Goal: Answer question/provide support

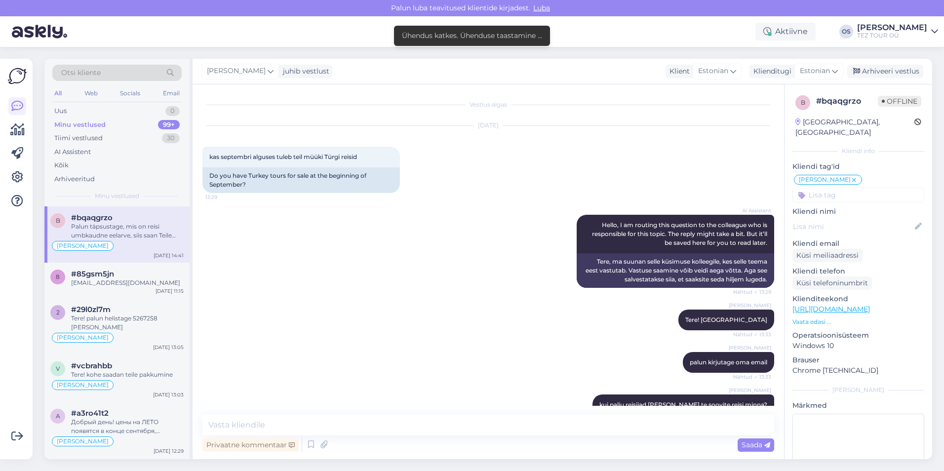
scroll to position [441, 0]
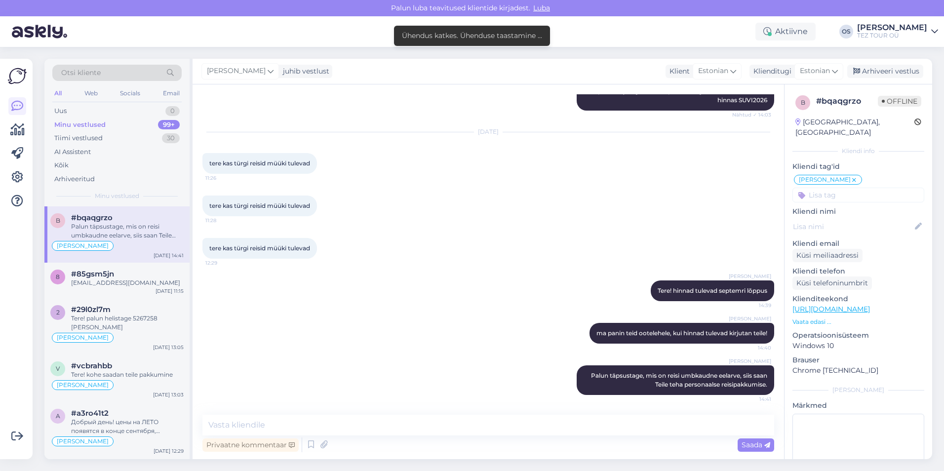
click at [86, 100] on div "All Web Socials Email" at bounding box center [116, 94] width 129 height 15
click at [86, 108] on div "Uus 0" at bounding box center [116, 111] width 129 height 14
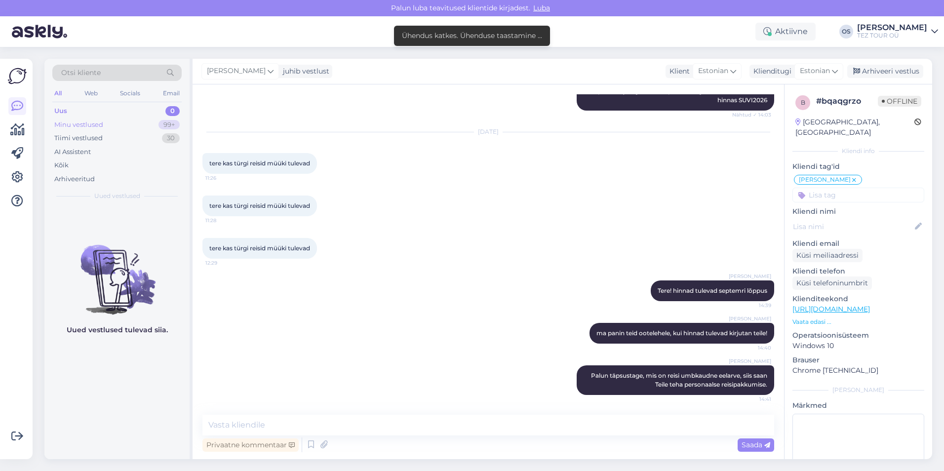
click at [125, 123] on div "Minu vestlused 99+" at bounding box center [116, 125] width 129 height 14
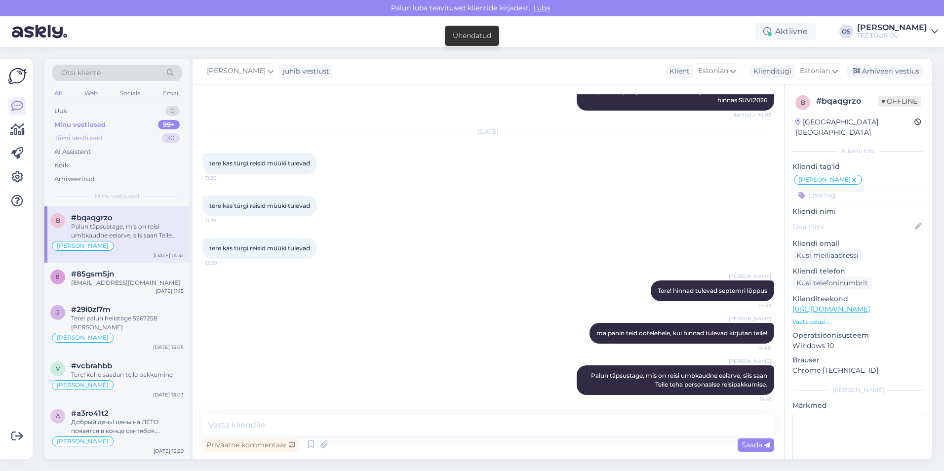
click at [105, 141] on div "Tiimi vestlused 30" at bounding box center [116, 138] width 129 height 14
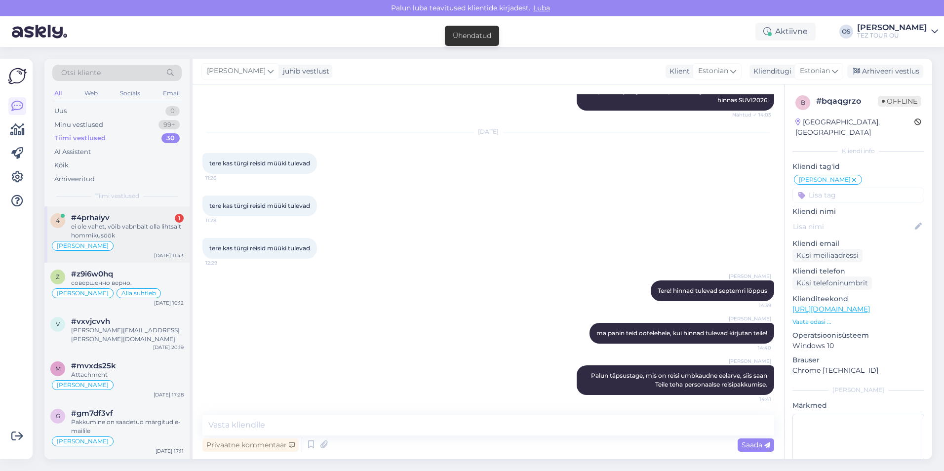
click at [137, 234] on div "ei ole vahet, võib vabnbalt olla lihtsalt hommikusöök" at bounding box center [127, 231] width 113 height 18
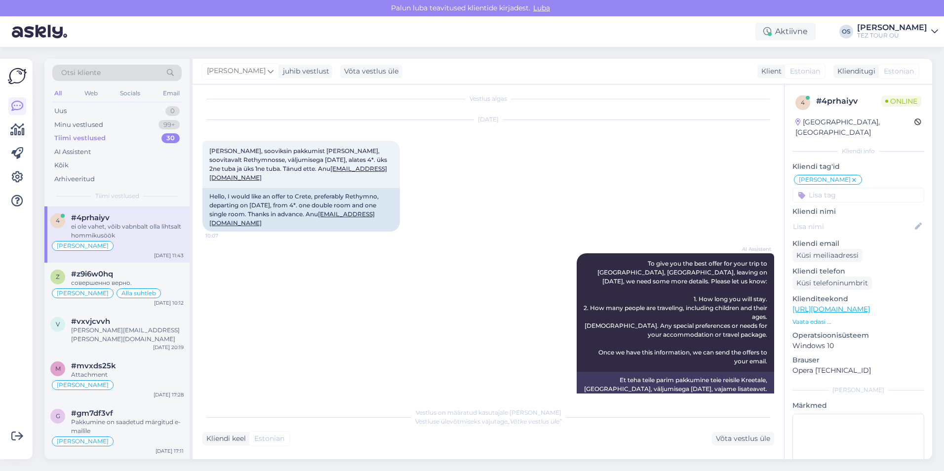
scroll to position [0, 0]
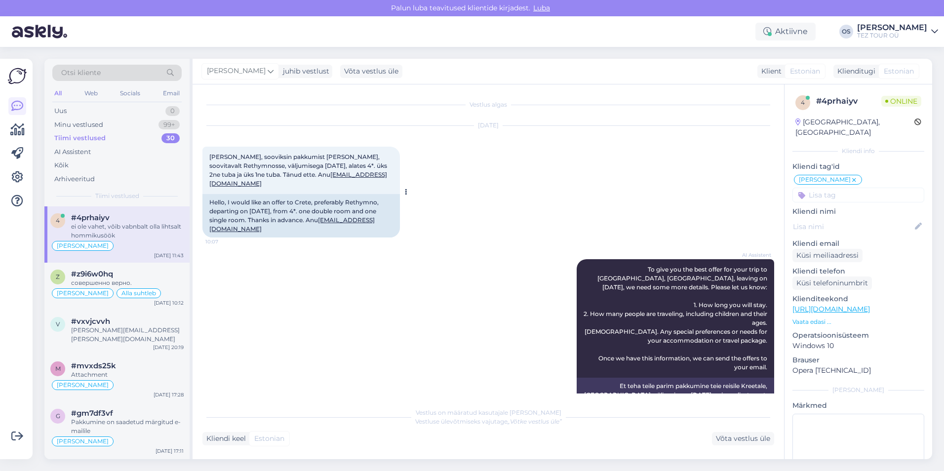
drag, startPoint x: 324, startPoint y: 213, endPoint x: 395, endPoint y: 214, distance: 71.1
click at [395, 214] on div "Hello, I would like an offer to Crete, preferably Rethymno, departing on [DATE]…" at bounding box center [300, 215] width 197 height 43
drag, startPoint x: 395, startPoint y: 214, endPoint x: 386, endPoint y: 213, distance: 9.4
copy div "[EMAIL_ADDRESS][DOMAIN_NAME]"
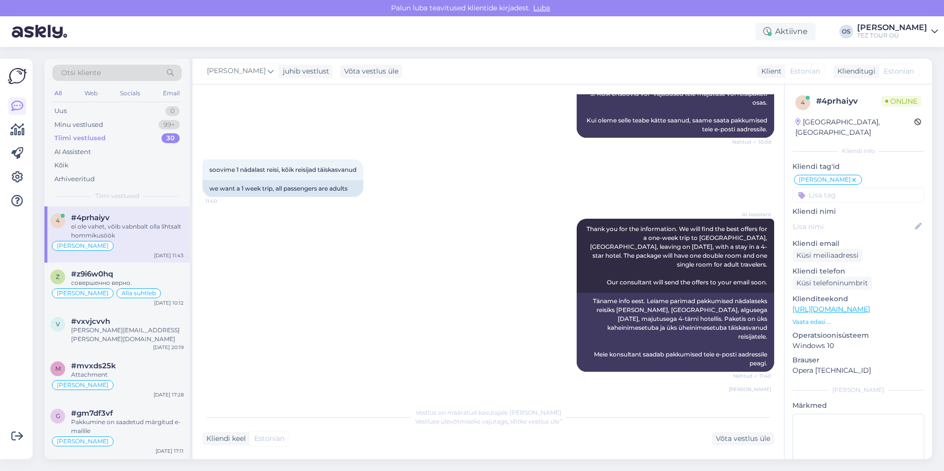
scroll to position [444, 0]
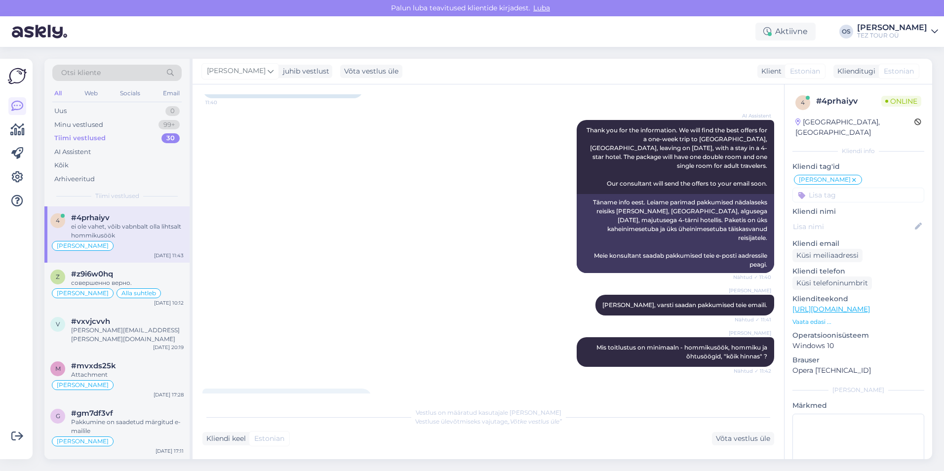
click at [860, 188] on input at bounding box center [858, 195] width 132 height 15
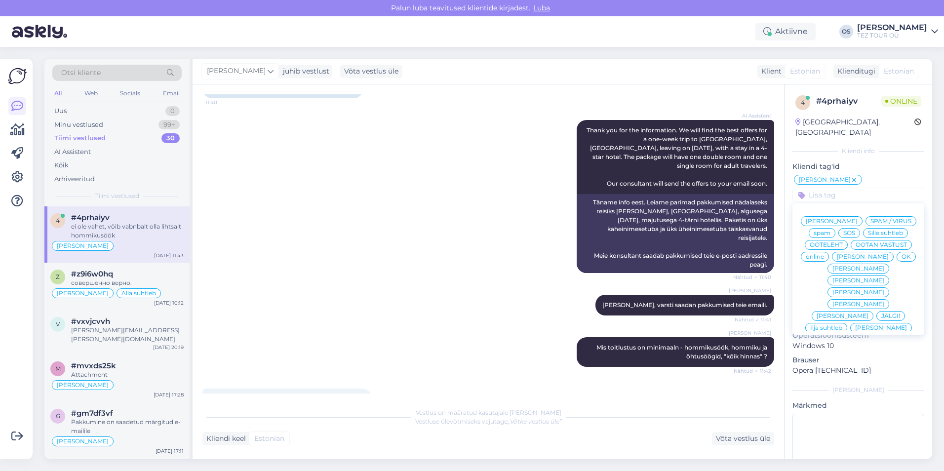
click at [844, 259] on span "[PERSON_NAME]" at bounding box center [863, 257] width 52 height 6
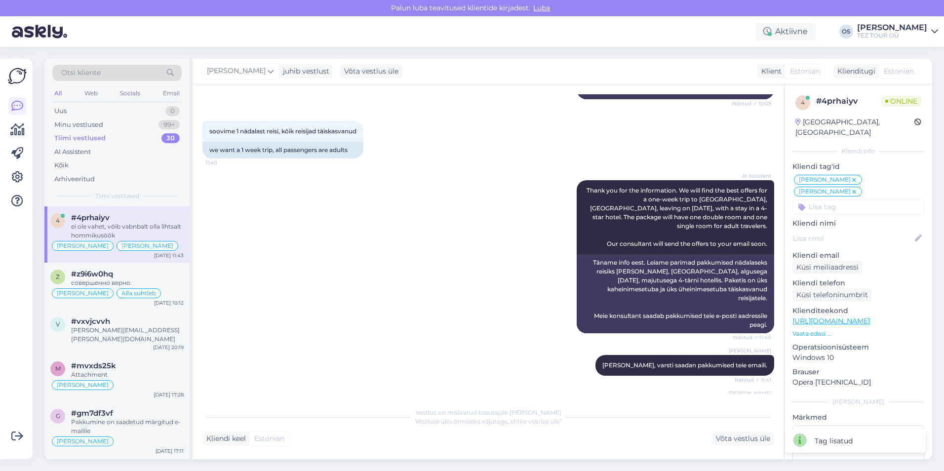
scroll to position [296, 0]
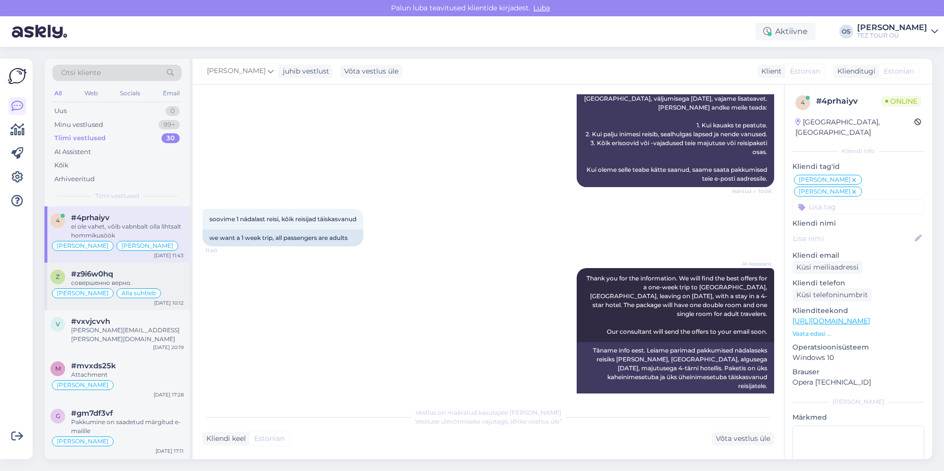
click at [162, 282] on div "совершенно верно." at bounding box center [127, 282] width 113 height 9
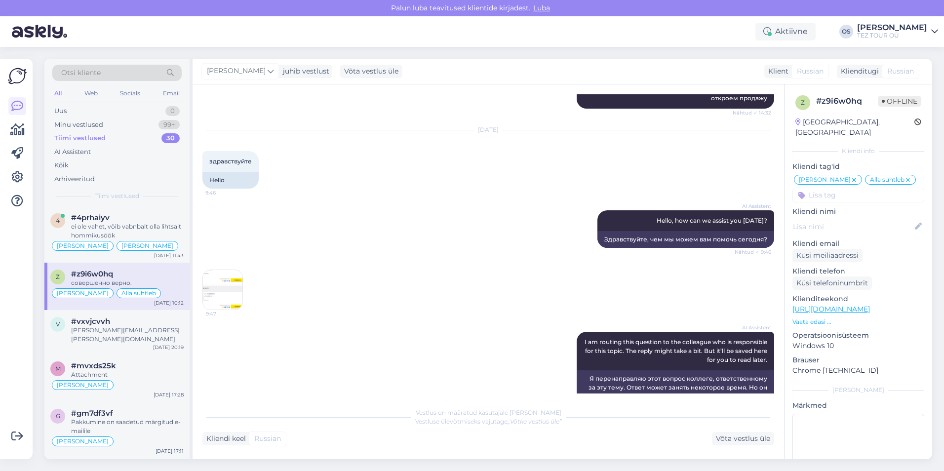
scroll to position [253, 0]
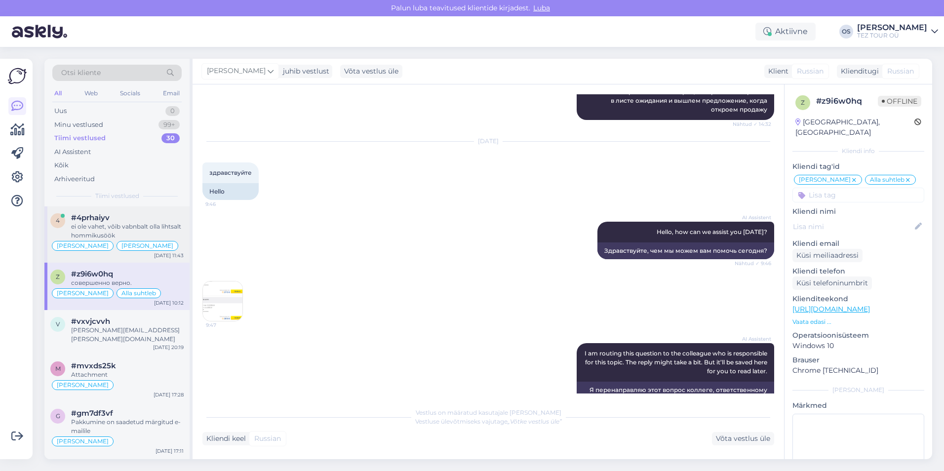
click at [99, 219] on span "#4prhaiyv" at bounding box center [90, 217] width 39 height 9
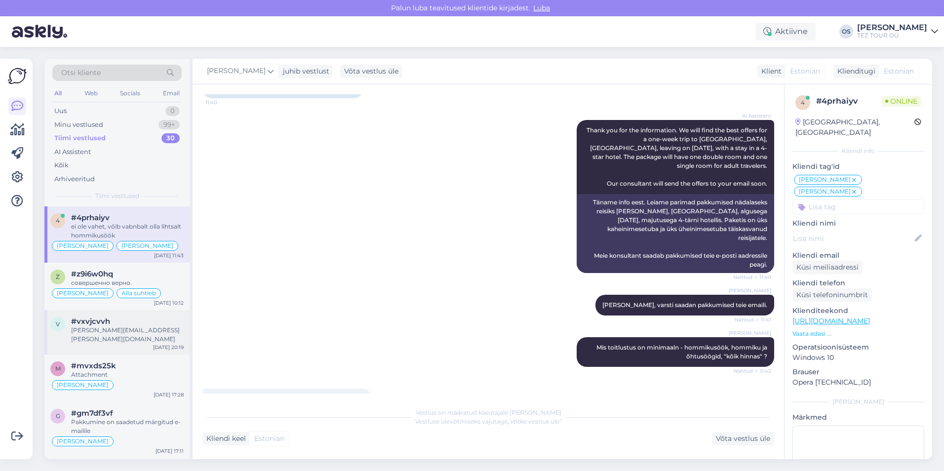
click at [121, 329] on div "[PERSON_NAME][EMAIL_ADDRESS][PERSON_NAME][DOMAIN_NAME]" at bounding box center [127, 335] width 113 height 18
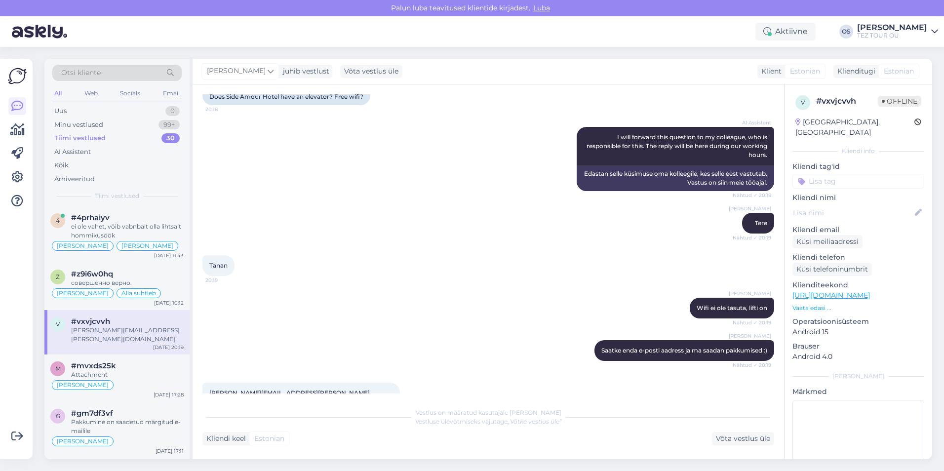
scroll to position [218, 0]
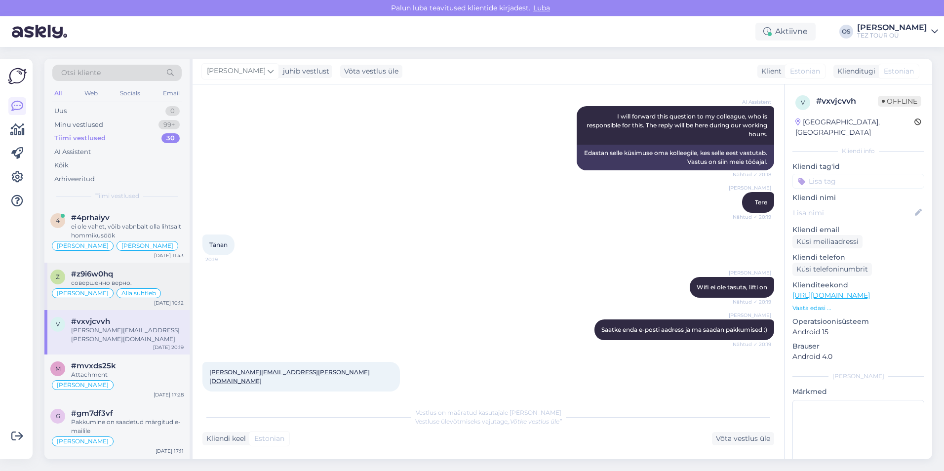
click at [150, 273] on div "#z9i6w0hq" at bounding box center [127, 274] width 113 height 9
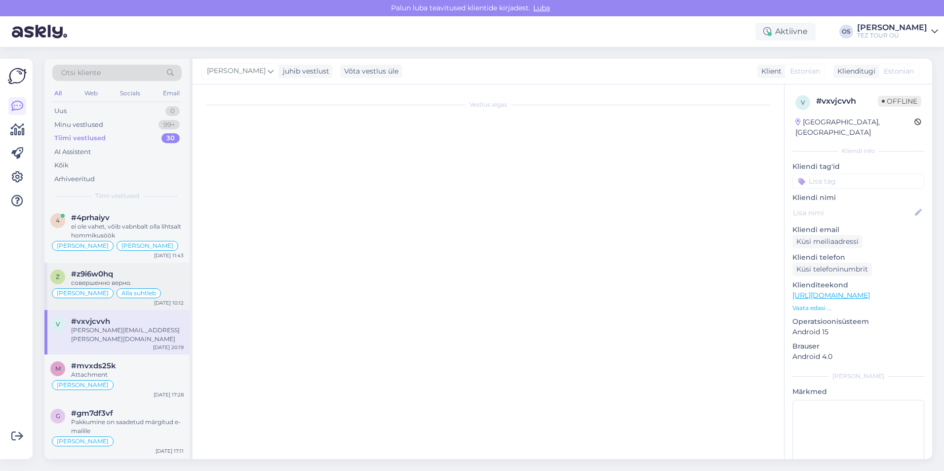
scroll to position [500, 0]
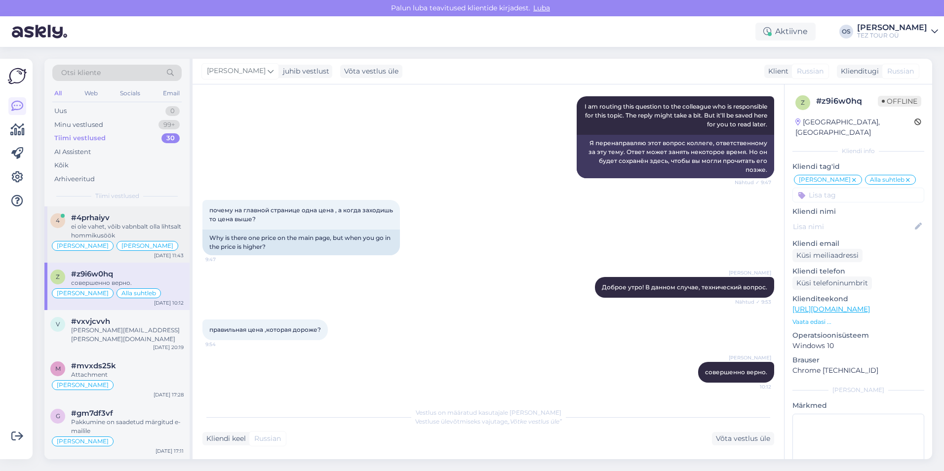
click at [130, 221] on div "#4prhaiyv" at bounding box center [127, 217] width 113 height 9
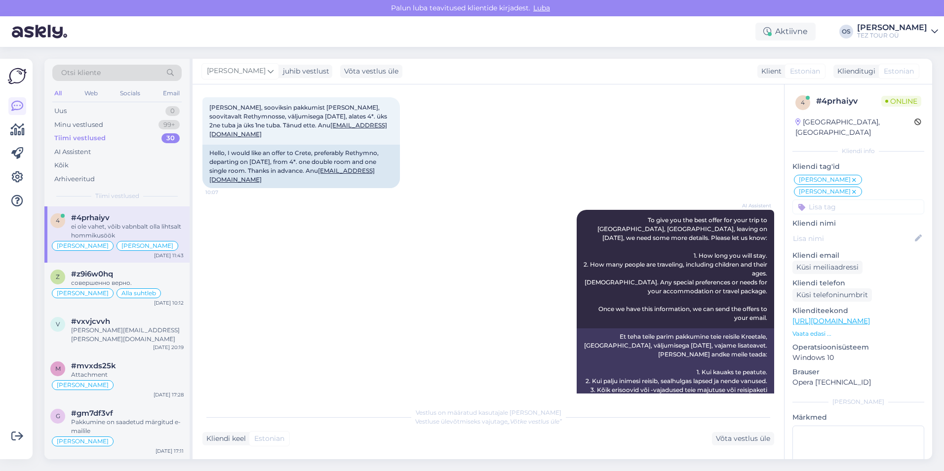
scroll to position [0, 0]
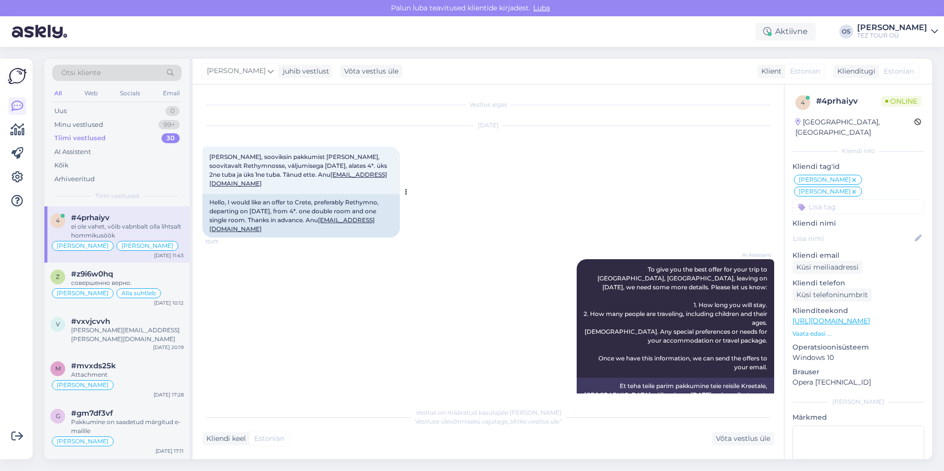
drag, startPoint x: 319, startPoint y: 212, endPoint x: 393, endPoint y: 213, distance: 73.6
click at [393, 213] on div "Hello, I would like an offer to Crete, preferably Rethymno, departing on [DATE]…" at bounding box center [300, 215] width 197 height 43
drag, startPoint x: 393, startPoint y: 213, endPoint x: 381, endPoint y: 208, distance: 13.1
copy div "[EMAIL_ADDRESS][DOMAIN_NAME]"
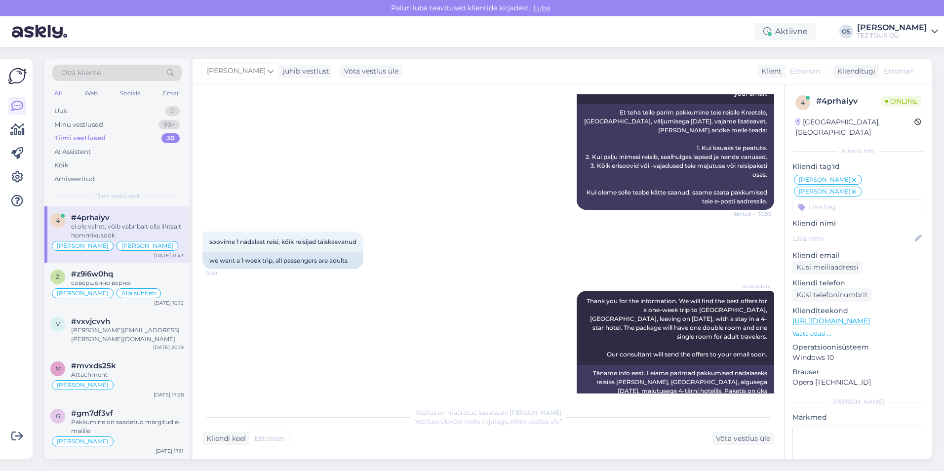
scroll to position [444, 0]
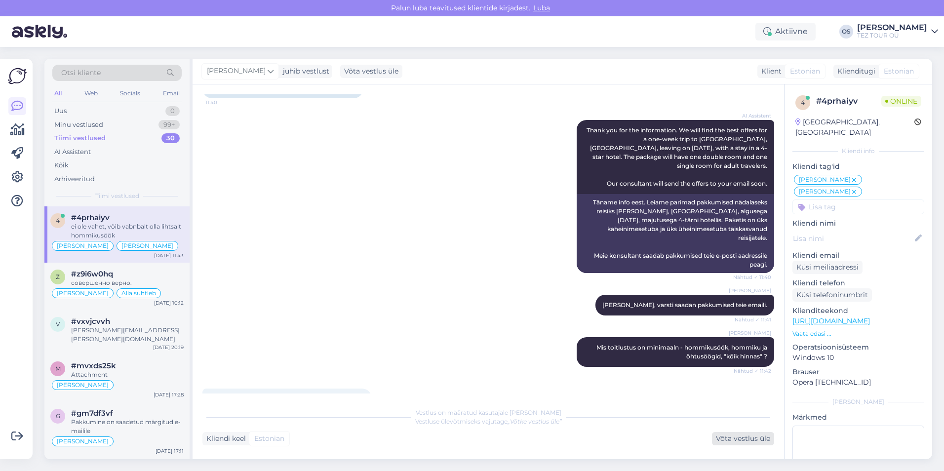
click at [743, 439] on div "Võta vestlus üle" at bounding box center [743, 438] width 62 height 13
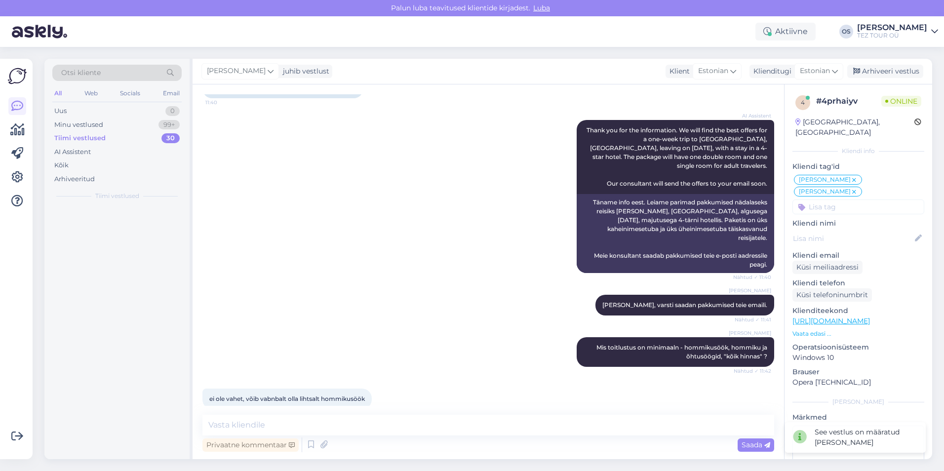
scroll to position [432, 0]
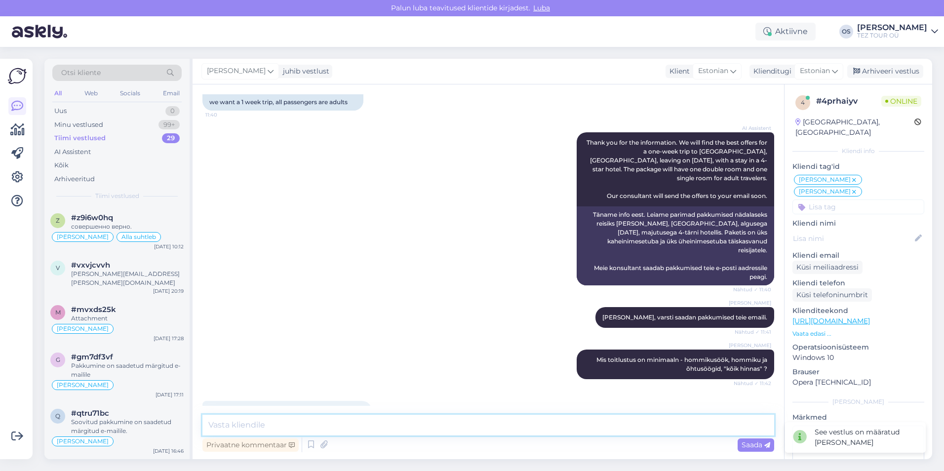
click at [283, 428] on textarea at bounding box center [488, 425] width 572 height 21
type textarea "Tere! saatsin teile [GEOGRAPHIC_DATA]"
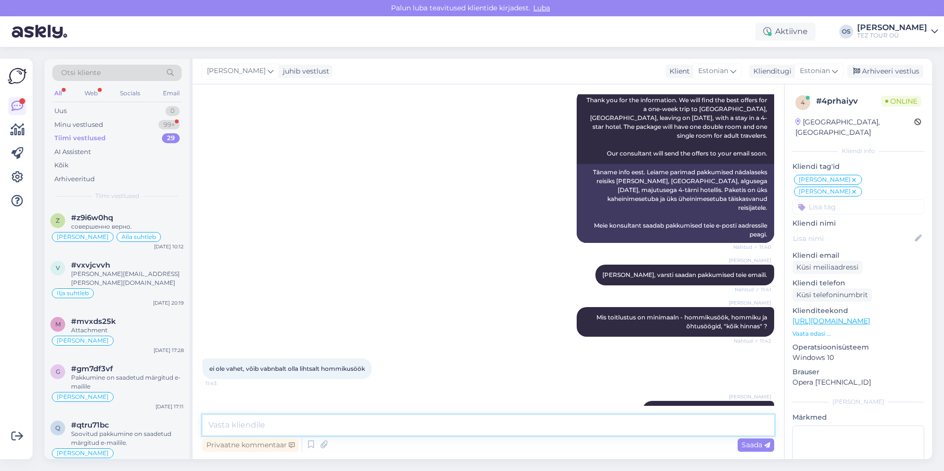
scroll to position [517, 0]
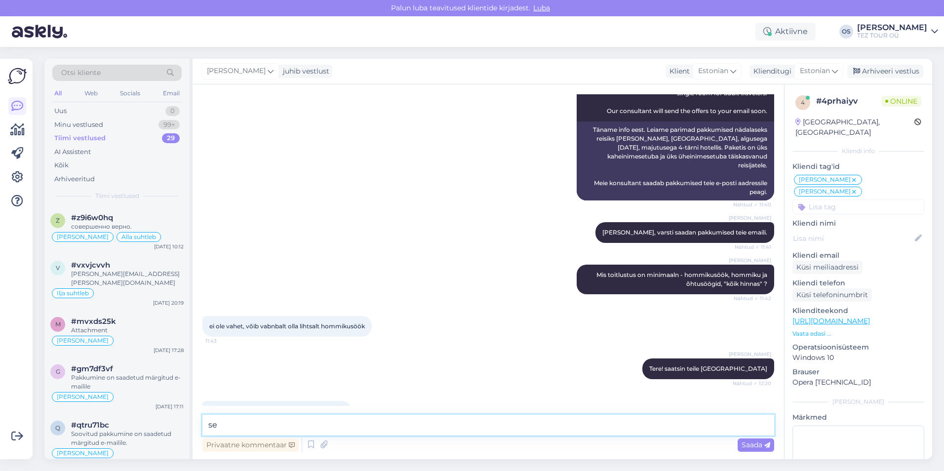
type textarea "sec"
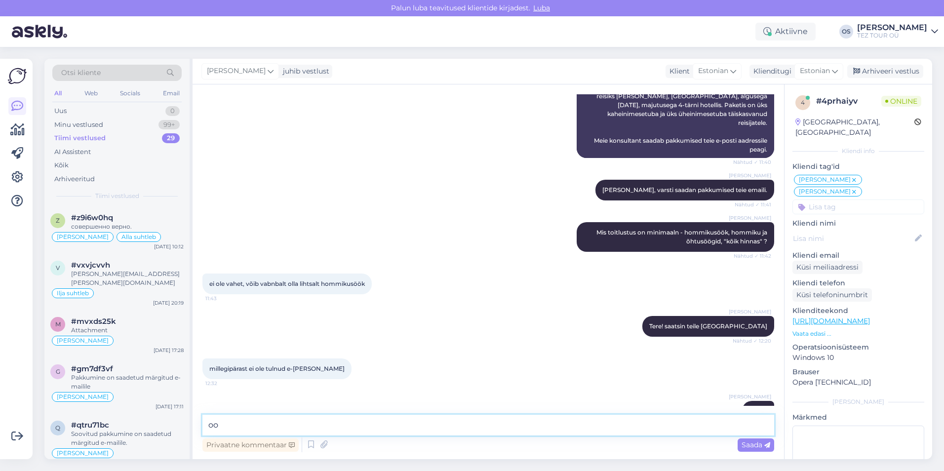
type textarea "o"
type textarea "nüüd"
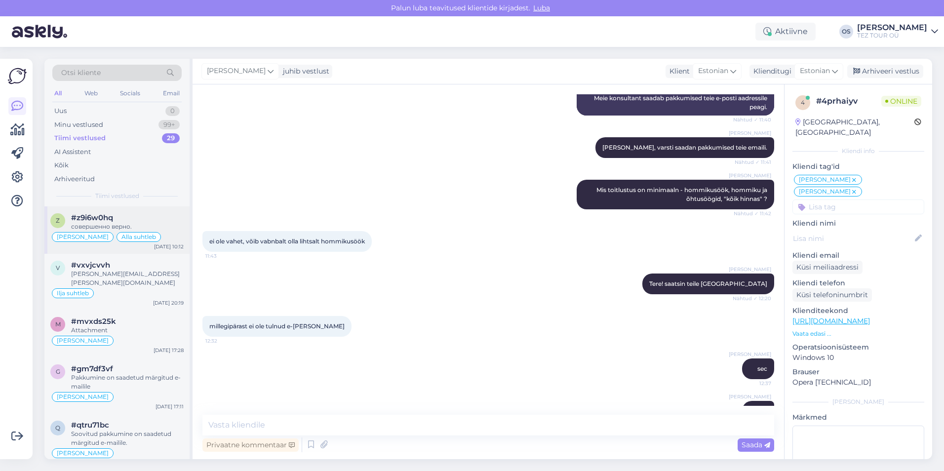
click at [98, 227] on div "совершенно верно." at bounding box center [127, 226] width 113 height 9
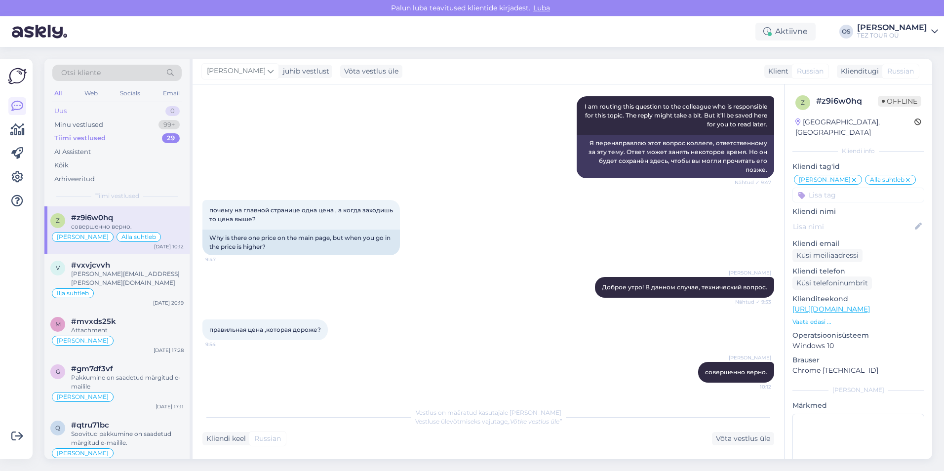
click at [104, 110] on div "Uus 0" at bounding box center [116, 111] width 129 height 14
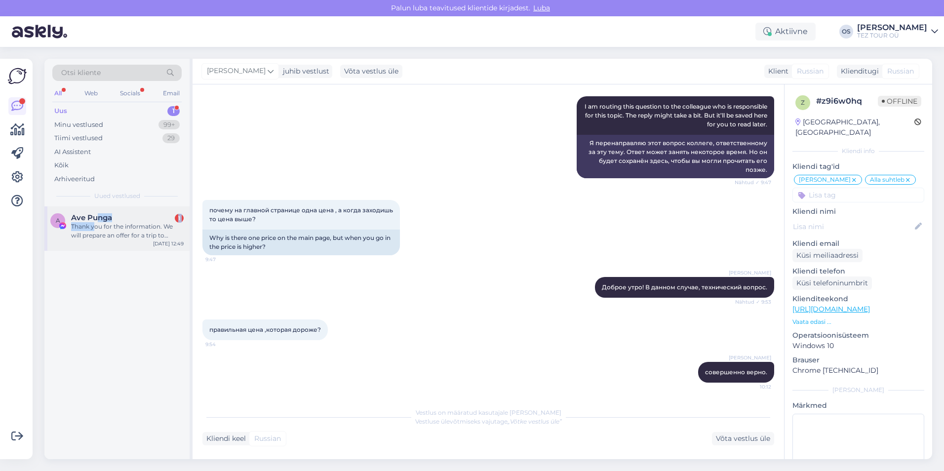
click at [95, 222] on div "Ave Punga 1 Thank you for the information. We will prepare an offer for a trip …" at bounding box center [127, 226] width 113 height 27
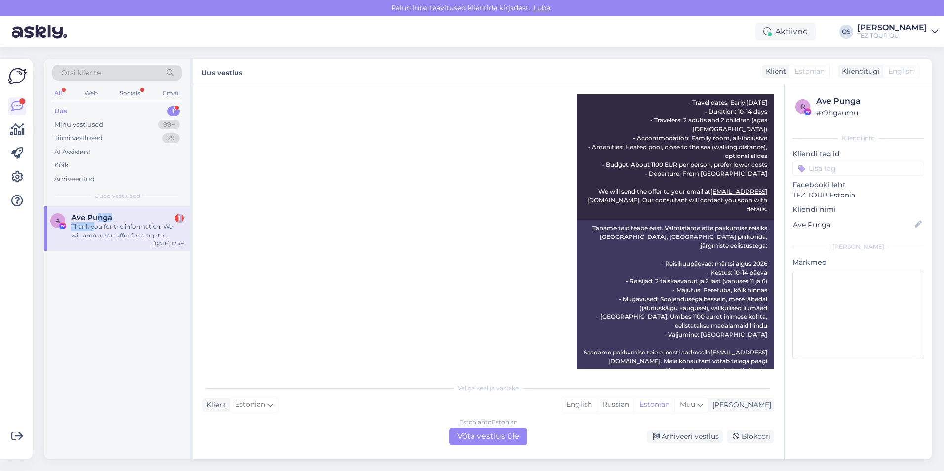
scroll to position [330, 0]
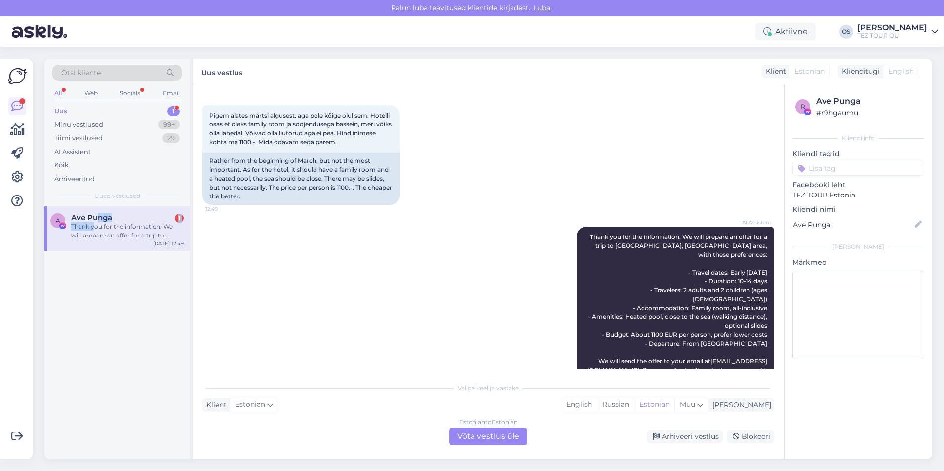
click at [100, 110] on div "Uus 1" at bounding box center [116, 111] width 129 height 14
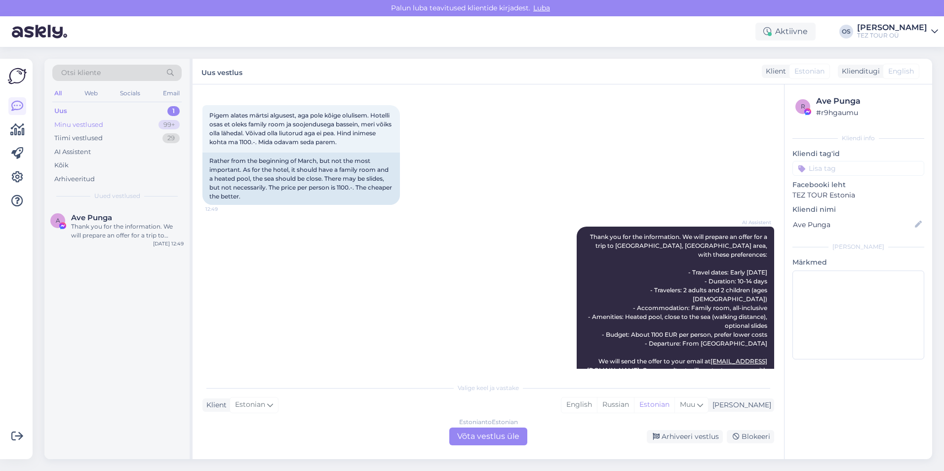
click at [109, 122] on div "Minu vestlused 99+" at bounding box center [116, 125] width 129 height 14
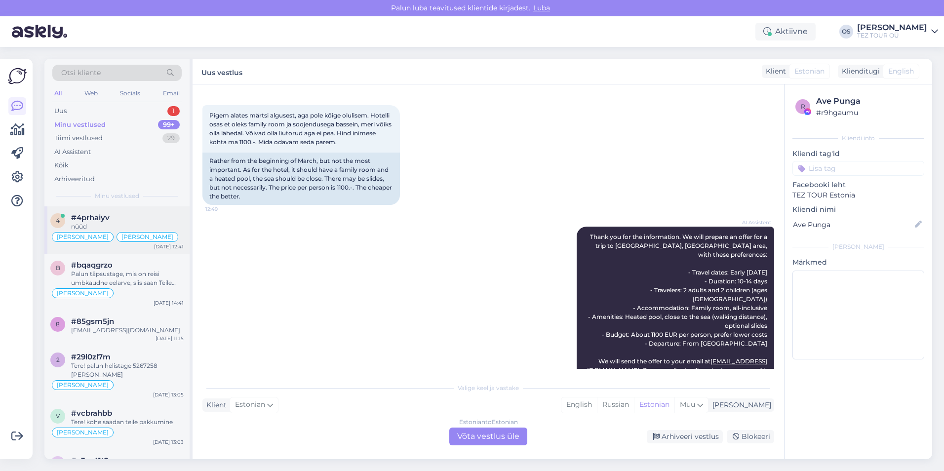
click at [122, 225] on div "nüüd" at bounding box center [127, 226] width 113 height 9
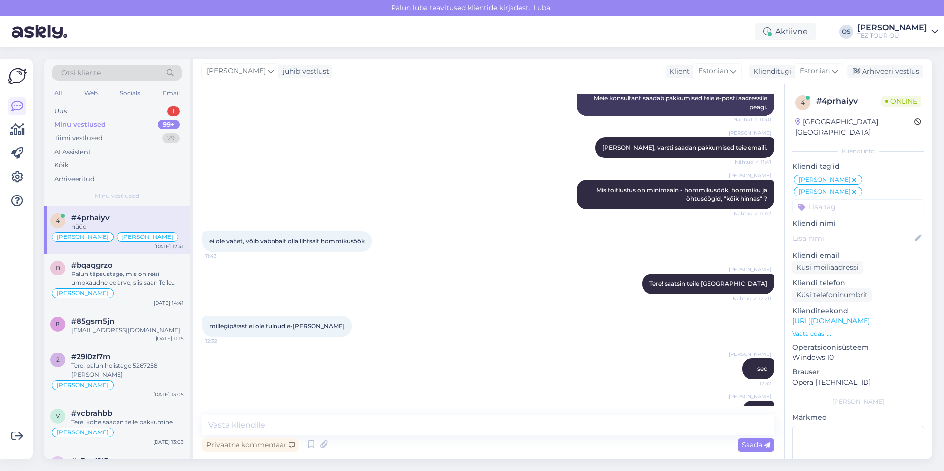
click at [83, 123] on div "Minu vestlused" at bounding box center [79, 125] width 51 height 10
click at [81, 103] on div "Otsi kliente All Web Socials Email Uus 1 Minu vestlused 99+ Tiimi vestlused 29 …" at bounding box center [116, 133] width 145 height 148
click at [80, 109] on div "Uus 1" at bounding box center [116, 111] width 129 height 14
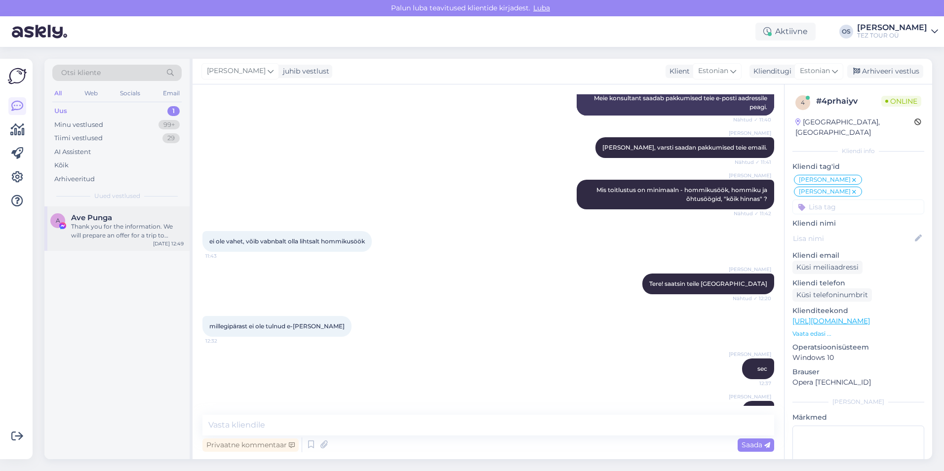
click at [137, 225] on div "Thank you for the information. We will prepare an offer for a trip to [GEOGRAPH…" at bounding box center [127, 231] width 113 height 18
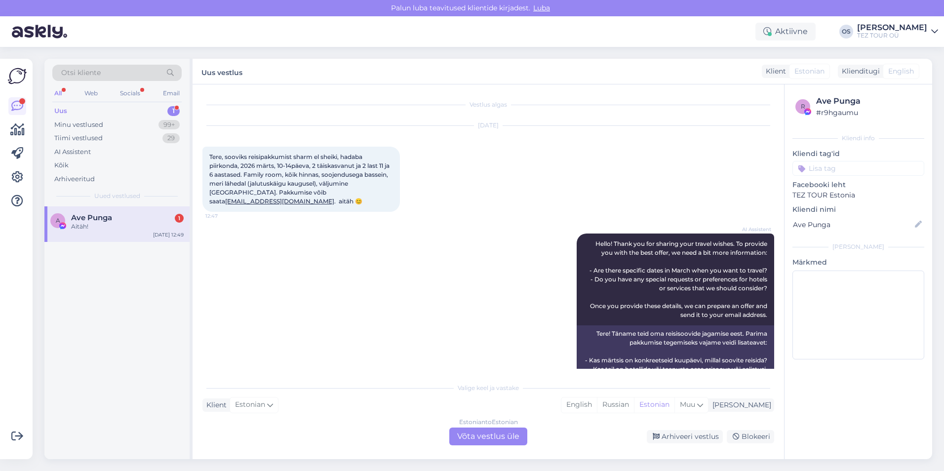
scroll to position [544, 0]
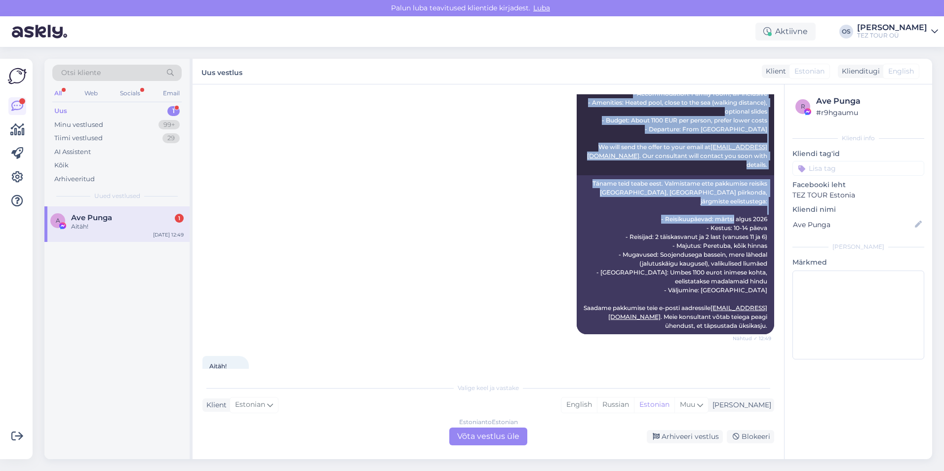
drag, startPoint x: 338, startPoint y: 192, endPoint x: 303, endPoint y: 193, distance: 35.1
click at [303, 193] on div "Vestlus algas [DATE] Tere, sooviks reisipakkumist sharm el sheiki, [GEOGRAPHIC_…" at bounding box center [492, 231] width 581 height 274
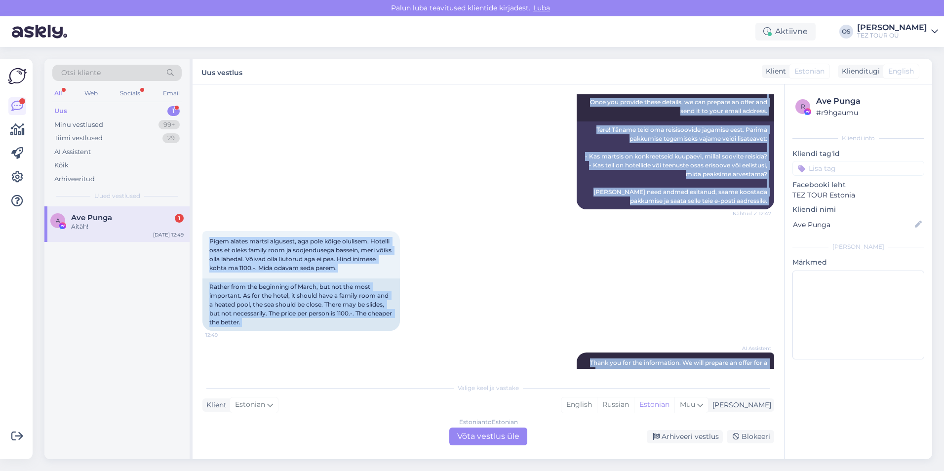
scroll to position [198, 0]
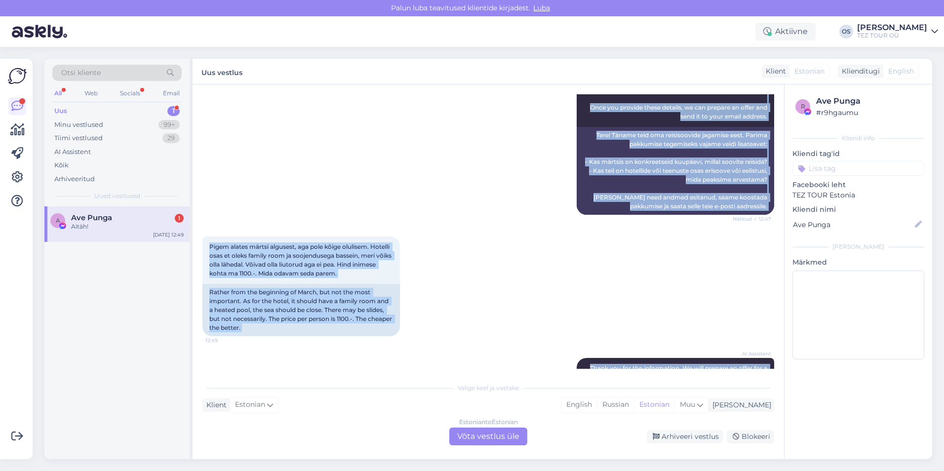
click at [501, 308] on div "Pigem alates märtsi algusest, aga pole kõige olulisem. Hotelli osas et oleks fa…" at bounding box center [488, 286] width 572 height 121
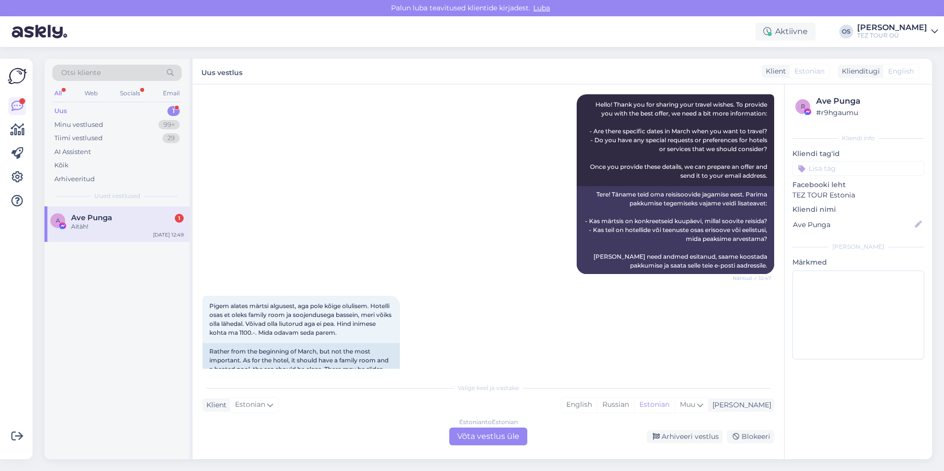
scroll to position [1, 0]
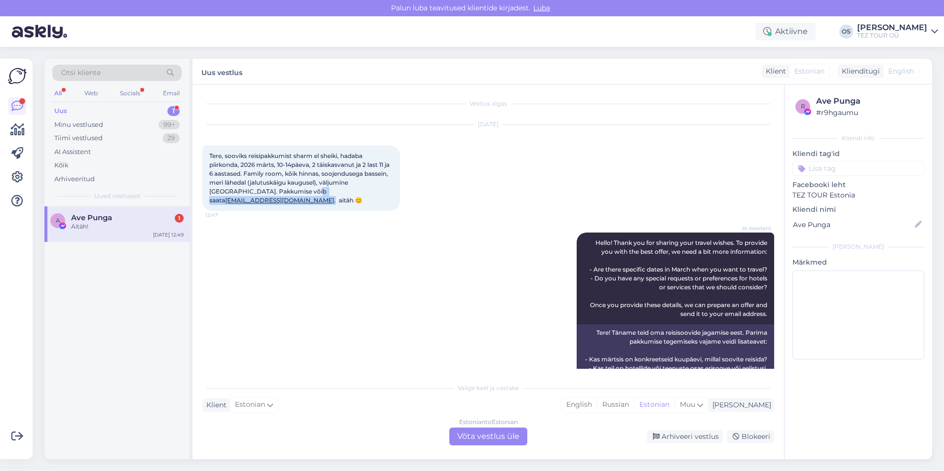
drag, startPoint x: 275, startPoint y: 191, endPoint x: 338, endPoint y: 191, distance: 62.7
click at [338, 191] on span "Tere, sooviks reisipakkumist sharm el sheiki, hadaba piirkonda, 2026 märts, 10-…" at bounding box center [300, 178] width 182 height 52
drag, startPoint x: 338, startPoint y: 191, endPoint x: 330, endPoint y: 191, distance: 7.9
copy span "[EMAIL_ADDRESS][DOMAIN_NAME] ."
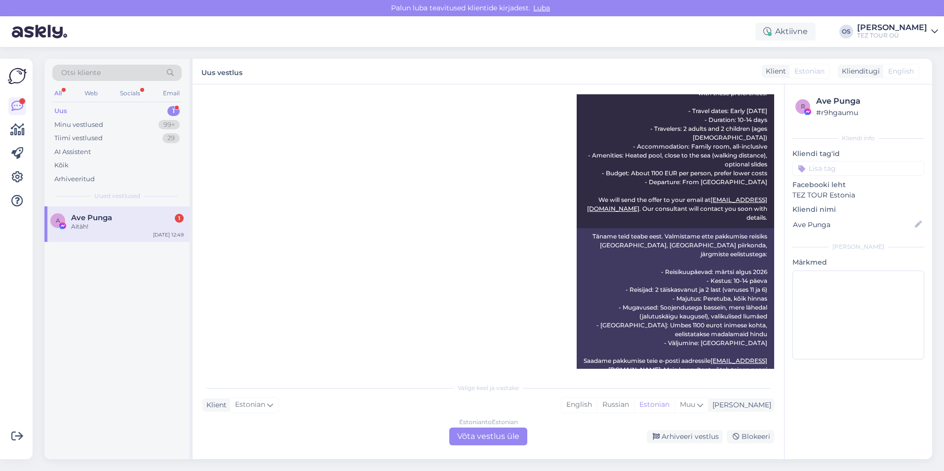
scroll to position [544, 0]
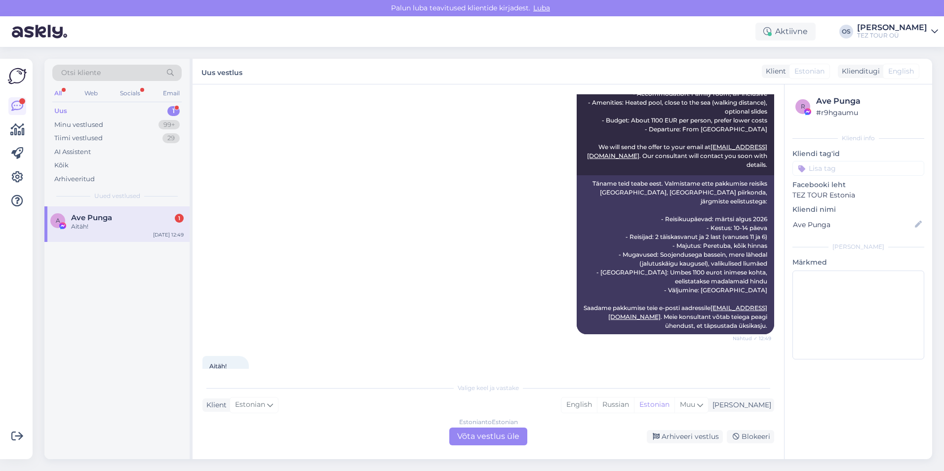
click at [493, 439] on div "Estonian to Estonian Võta vestlus üle" at bounding box center [488, 437] width 78 height 18
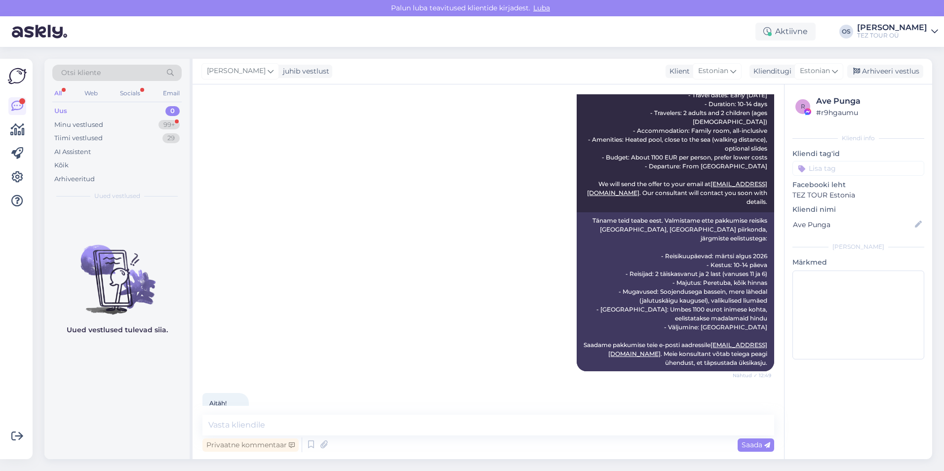
click at [841, 169] on input at bounding box center [858, 168] width 132 height 15
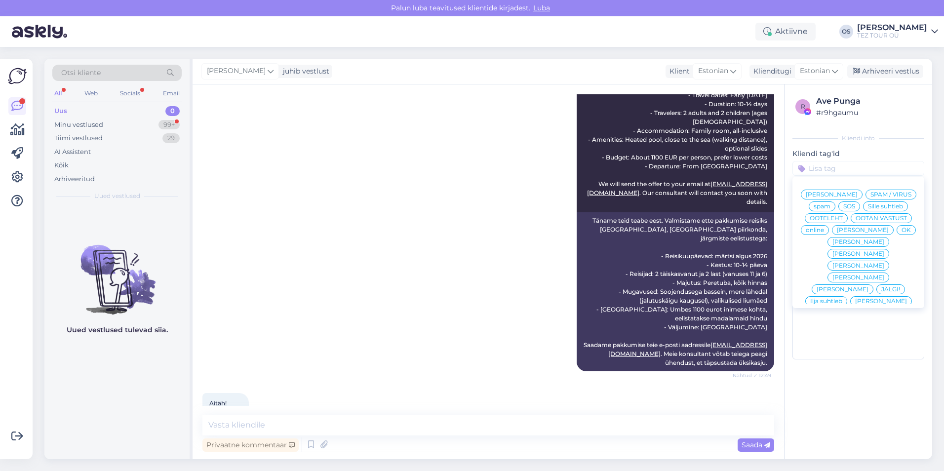
click at [854, 233] on span "[PERSON_NAME]" at bounding box center [863, 230] width 52 height 6
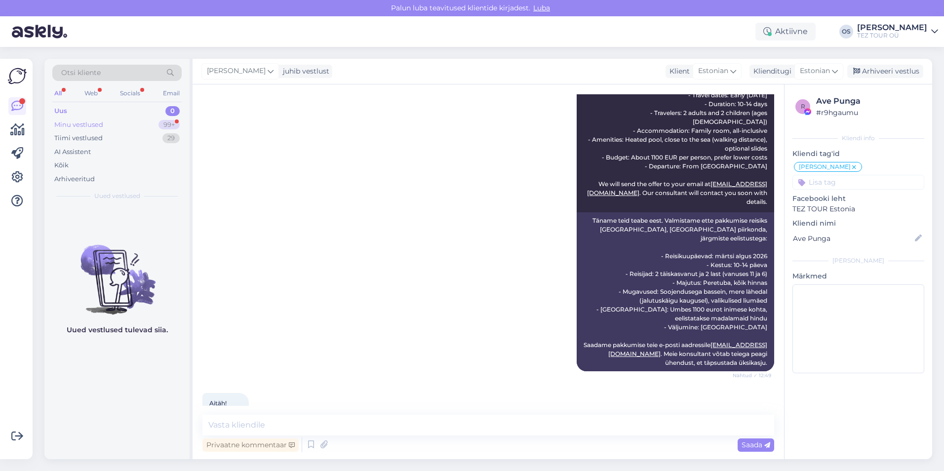
click at [100, 123] on div "Minu vestlused" at bounding box center [78, 125] width 49 height 10
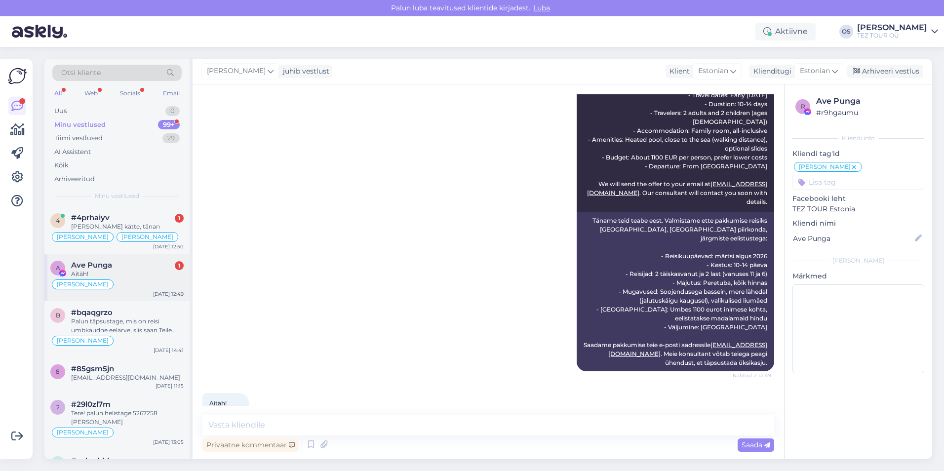
click at [134, 275] on div "Aitäh!" at bounding box center [127, 274] width 113 height 9
click at [134, 222] on div "[PERSON_NAME] kätte, tänan" at bounding box center [127, 226] width 113 height 9
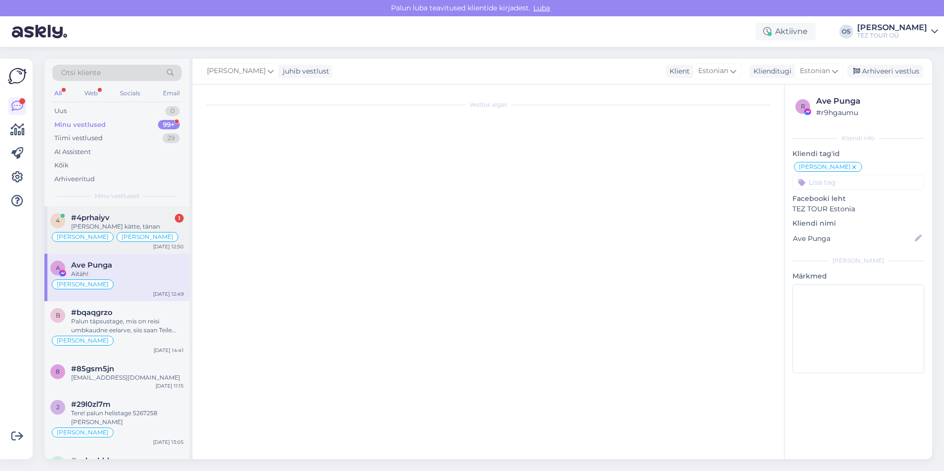
scroll to position [644, 0]
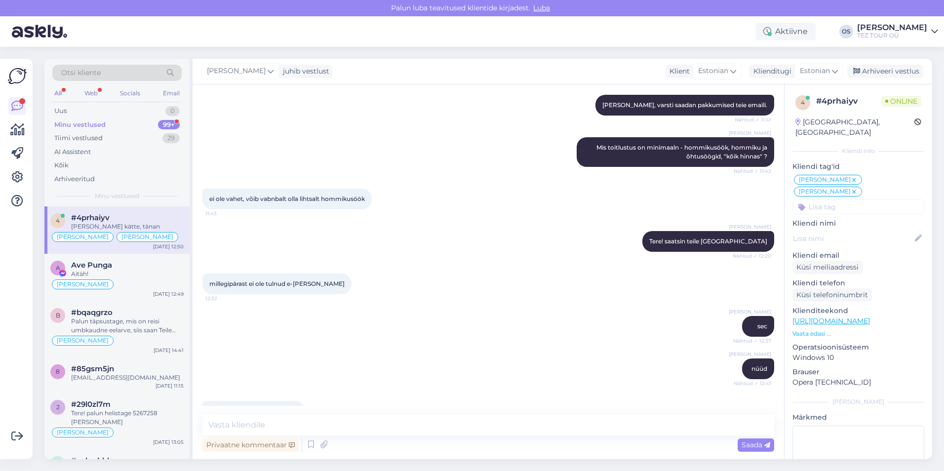
click at [117, 123] on div "Minu vestlused 99+" at bounding box center [116, 125] width 129 height 14
click at [136, 224] on div "[PERSON_NAME] kätte, tänan" at bounding box center [127, 226] width 113 height 9
click at [133, 270] on div "Aitäh!" at bounding box center [127, 274] width 113 height 9
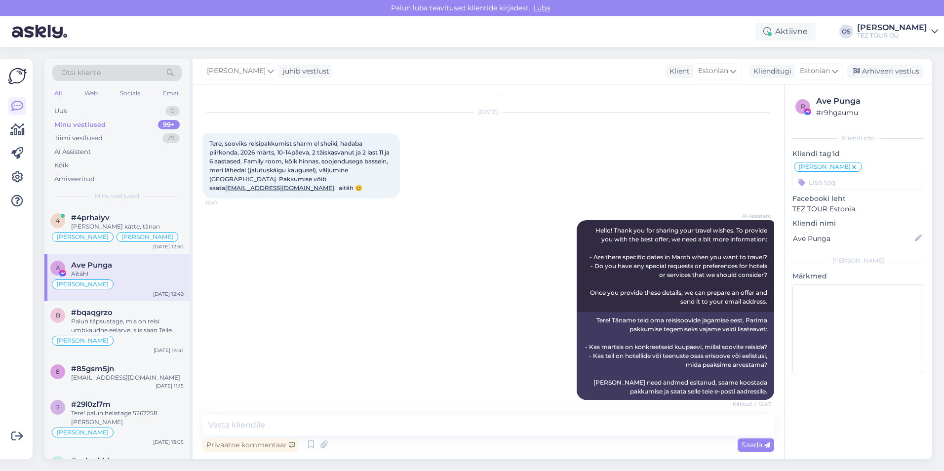
scroll to position [0, 0]
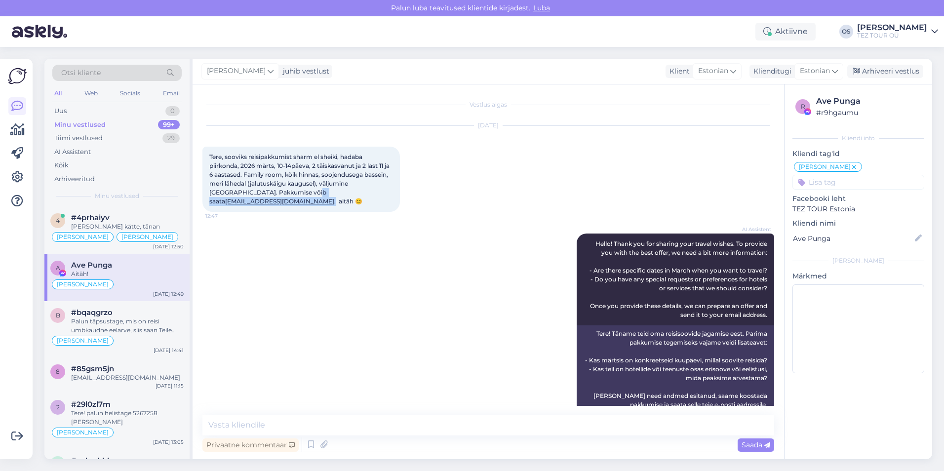
drag, startPoint x: 277, startPoint y: 193, endPoint x: 338, endPoint y: 194, distance: 61.2
click at [338, 194] on span "Tere, sooviks reisipakkumist sharm el sheiki, hadaba piirkonda, 2026 märts, 10-…" at bounding box center [300, 179] width 182 height 52
drag, startPoint x: 338, startPoint y: 194, endPoint x: 330, endPoint y: 192, distance: 8.3
copy span "[EMAIL_ADDRESS][DOMAIN_NAME] ."
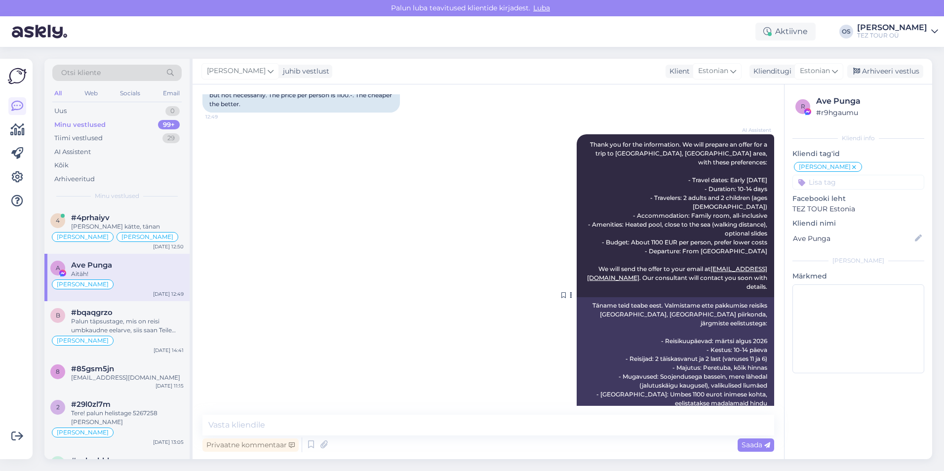
scroll to position [507, 0]
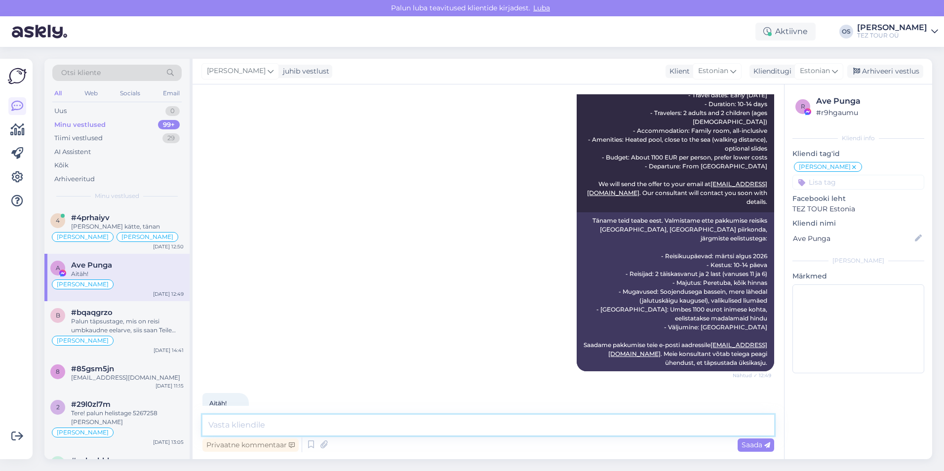
click at [290, 424] on textarea at bounding box center [488, 425] width 572 height 21
click at [70, 110] on div "Uus 0" at bounding box center [116, 111] width 129 height 14
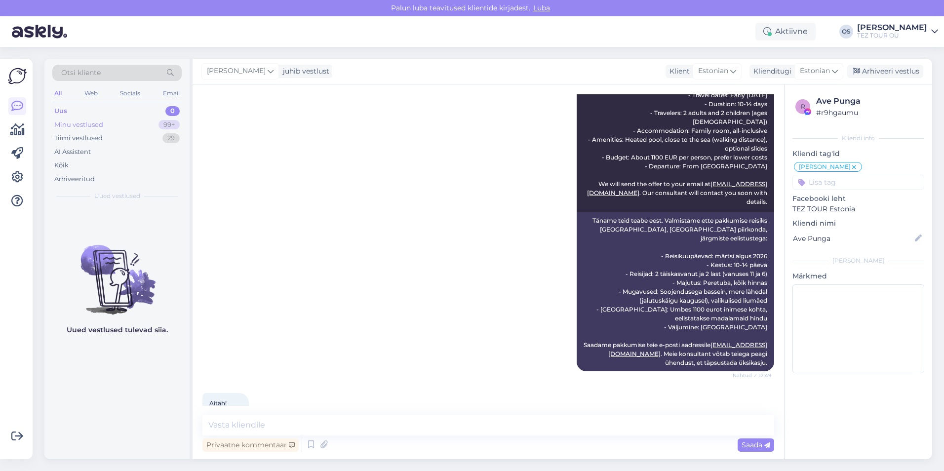
click at [90, 123] on div "Minu vestlused" at bounding box center [78, 125] width 49 height 10
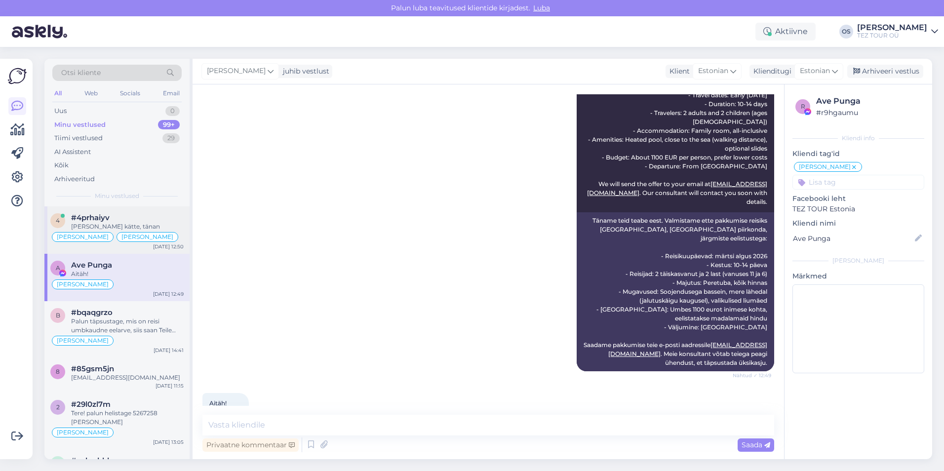
click at [121, 222] on div "[PERSON_NAME] kätte, tänan" at bounding box center [127, 226] width 113 height 9
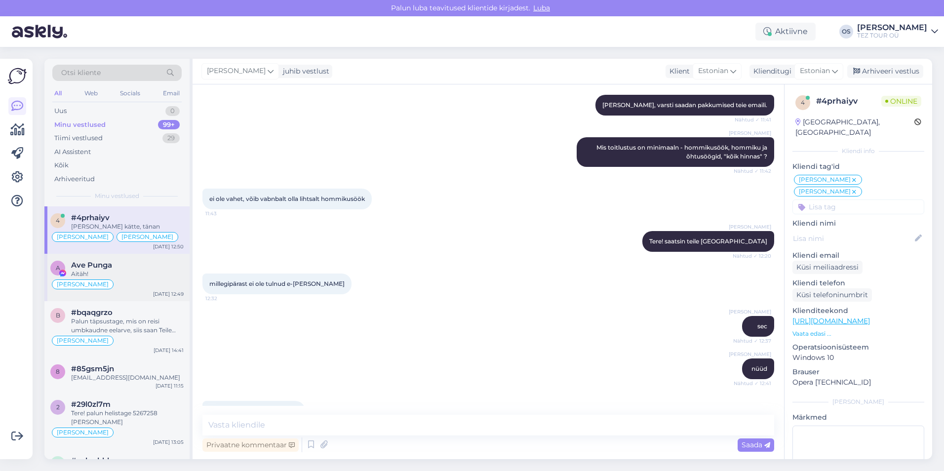
click at [113, 269] on div "Ave Punga" at bounding box center [127, 265] width 113 height 9
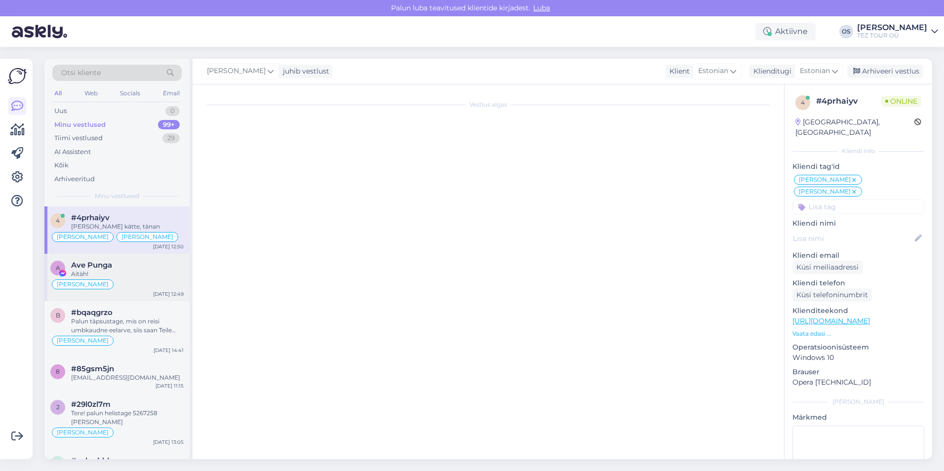
scroll to position [507, 0]
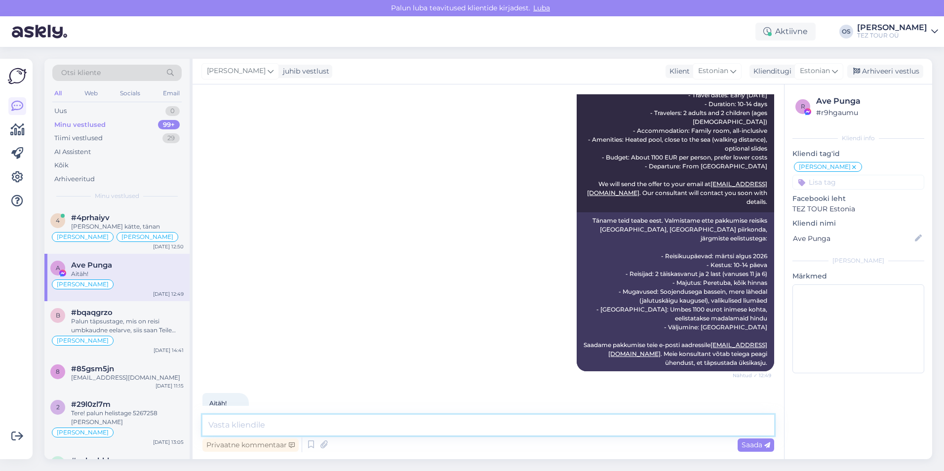
click at [241, 426] on textarea at bounding box center [488, 425] width 572 height 21
type textarea "saatsin teile email"
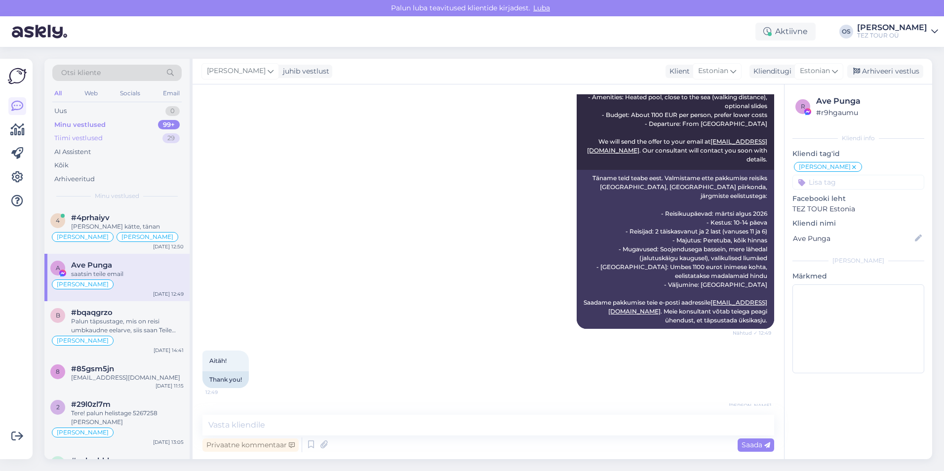
click at [105, 140] on div "Tiimi vestlused 29" at bounding box center [116, 138] width 129 height 14
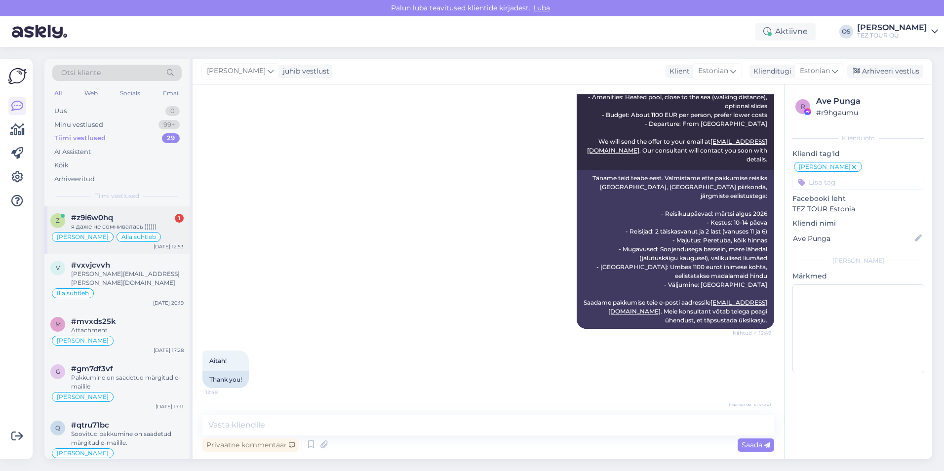
click at [136, 222] on div "я даже не сомнивалась ))))))" at bounding box center [127, 226] width 113 height 9
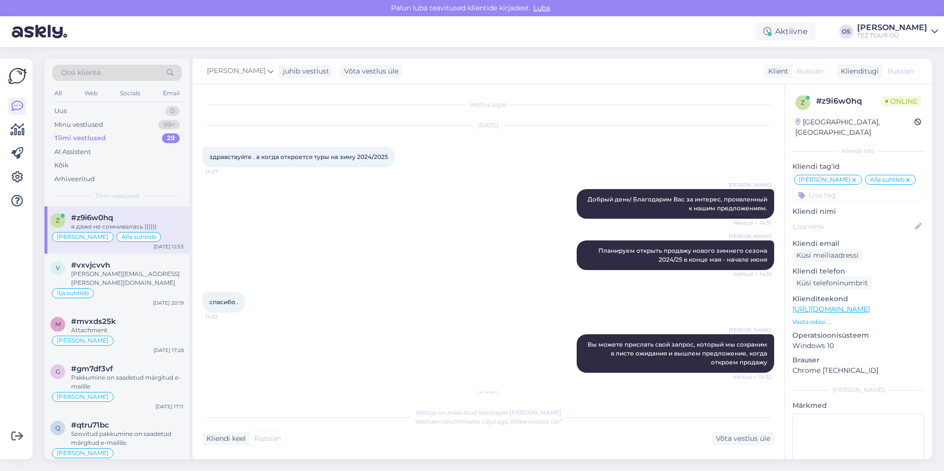
scroll to position [542, 0]
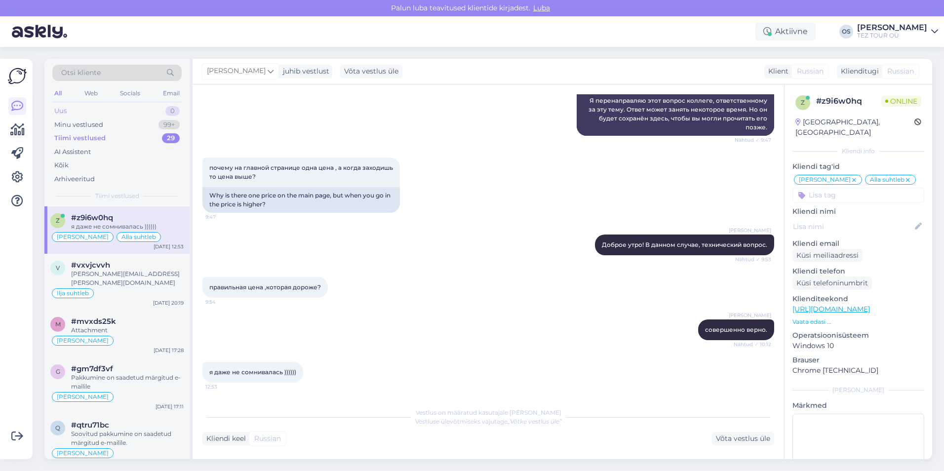
click at [81, 106] on div "Uus 0" at bounding box center [116, 111] width 129 height 14
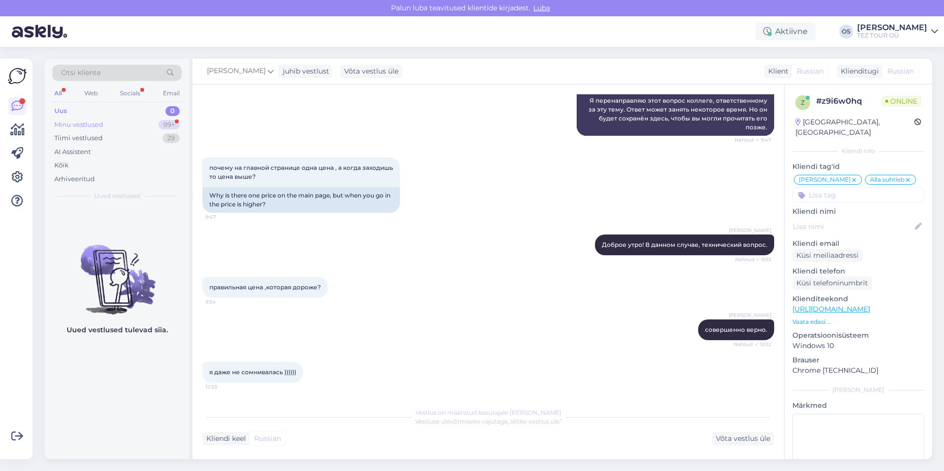
click at [86, 121] on div "Minu vestlused" at bounding box center [78, 125] width 49 height 10
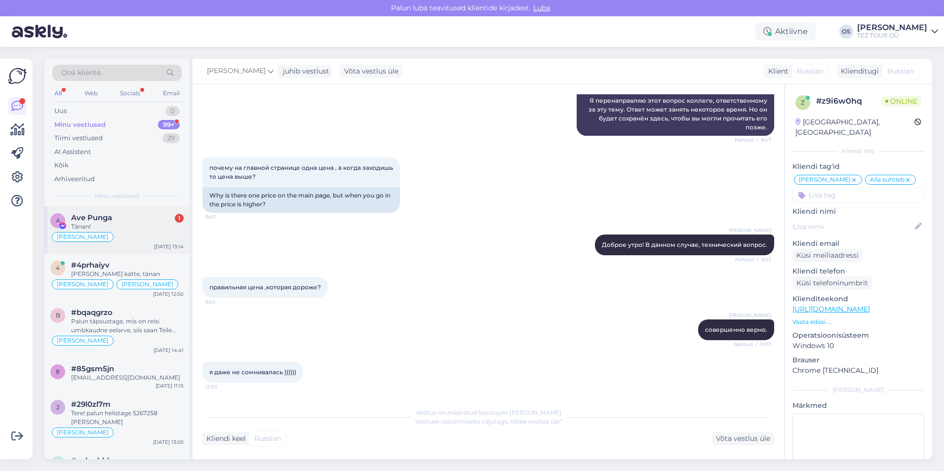
click at [116, 230] on div "Tänan!" at bounding box center [127, 226] width 113 height 9
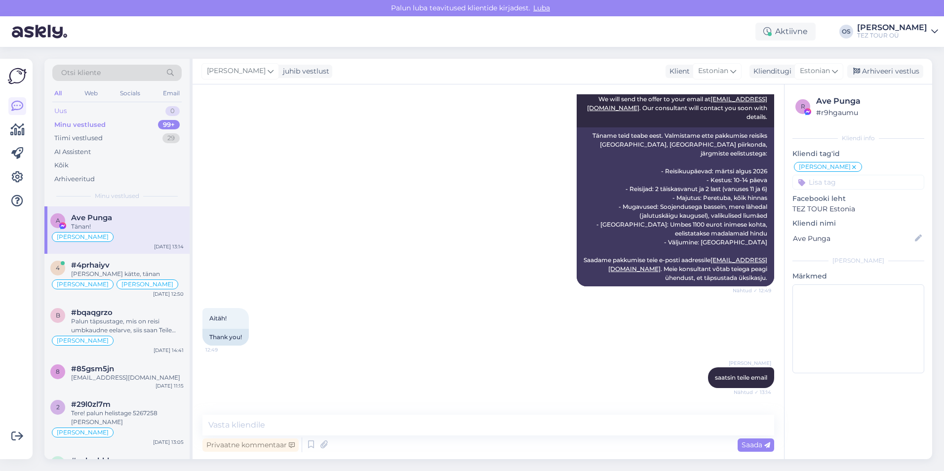
click at [106, 105] on div "Uus 0" at bounding box center [116, 111] width 129 height 14
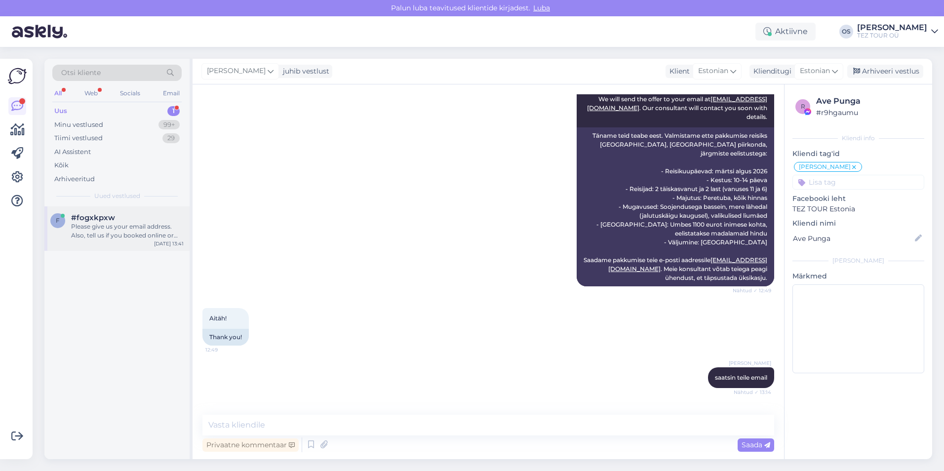
click at [106, 218] on span "#fogxkpxw" at bounding box center [93, 217] width 44 height 9
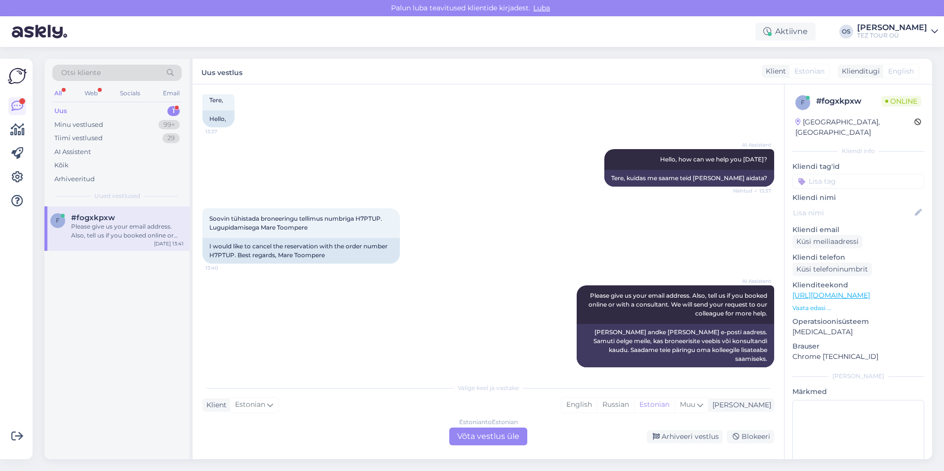
scroll to position [57, 0]
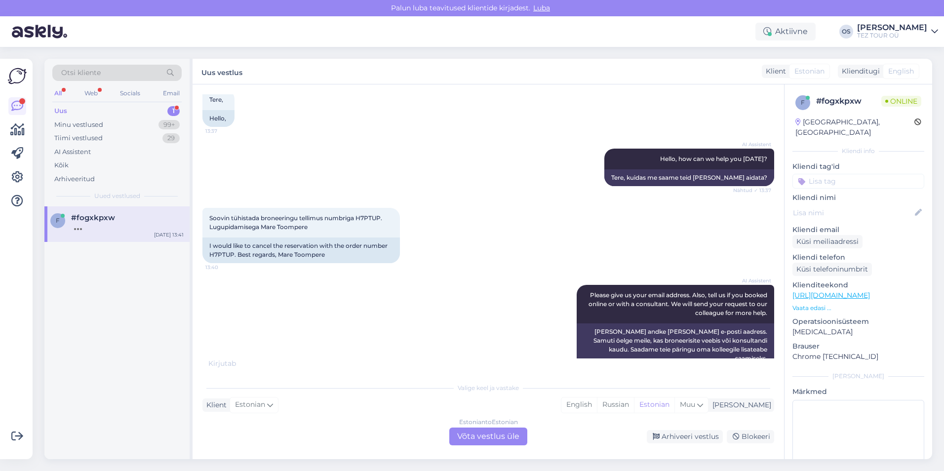
click at [494, 433] on div "Estonian to Estonian Võta vestlus üle" at bounding box center [488, 437] width 78 height 18
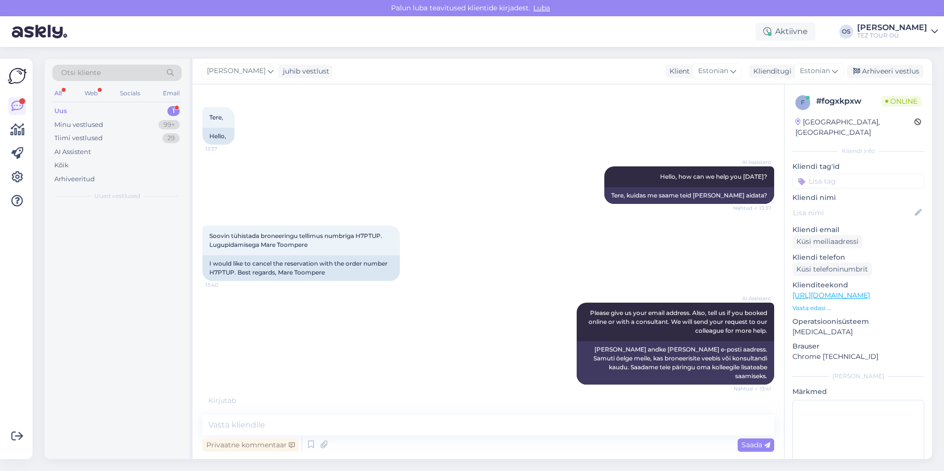
scroll to position [31, 0]
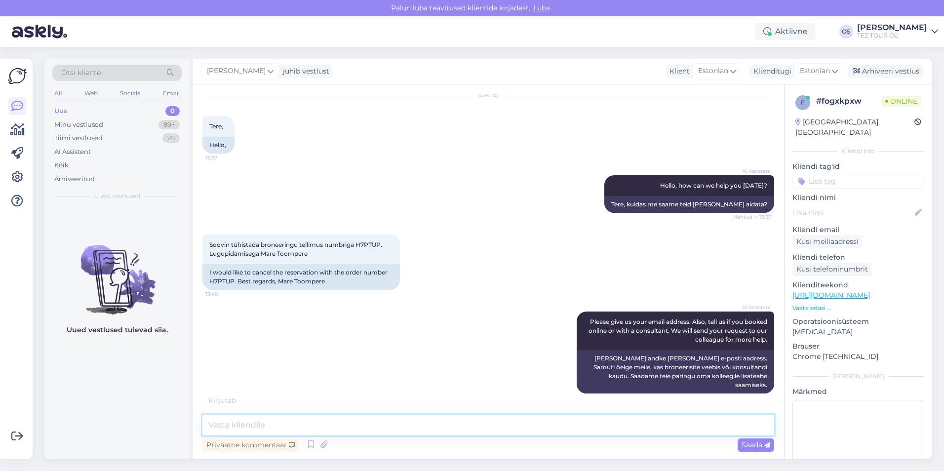
click at [257, 423] on textarea at bounding box center [488, 425] width 572 height 21
type textarea "palun kirjutage email!"
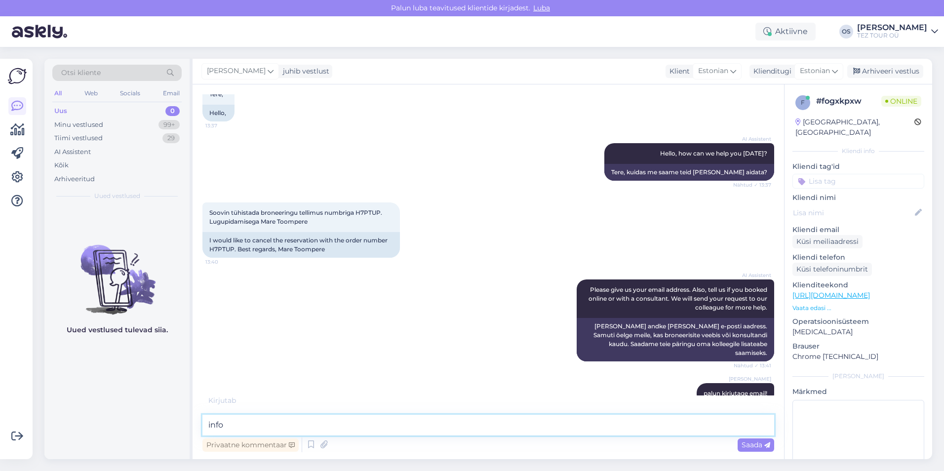
scroll to position [73, 0]
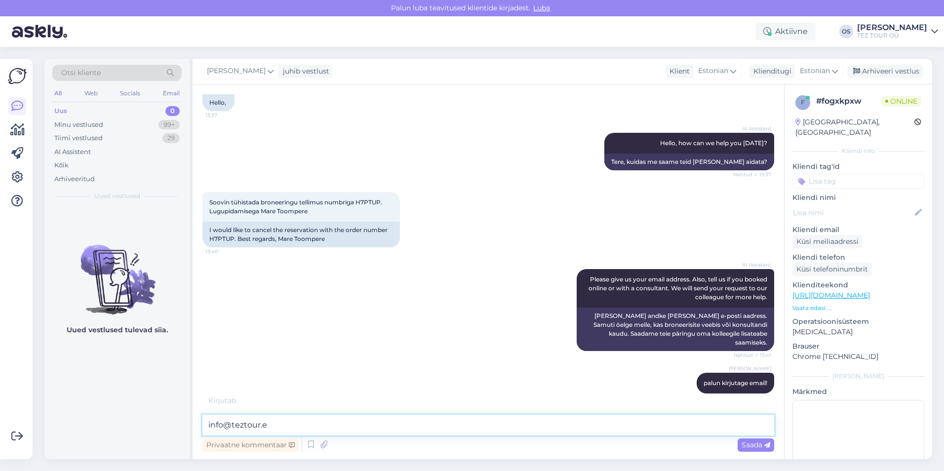
type textarea "[EMAIL_ADDRESS][DOMAIN_NAME]"
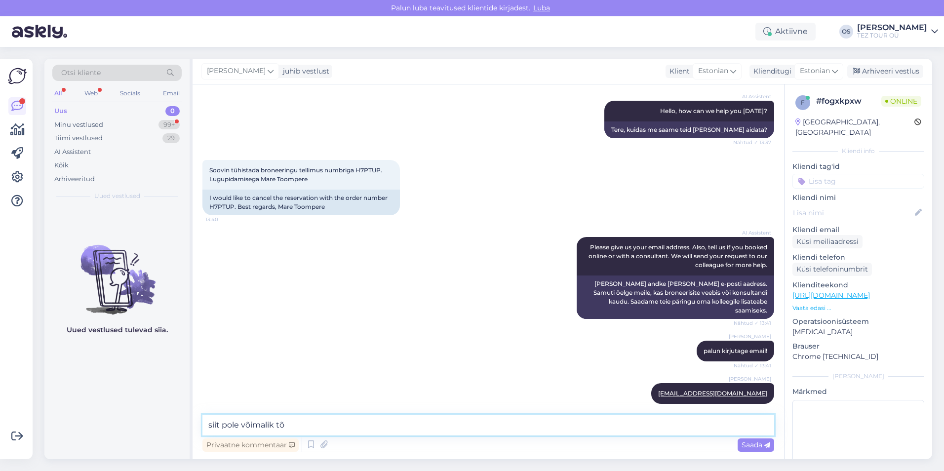
scroll to position [148, 0]
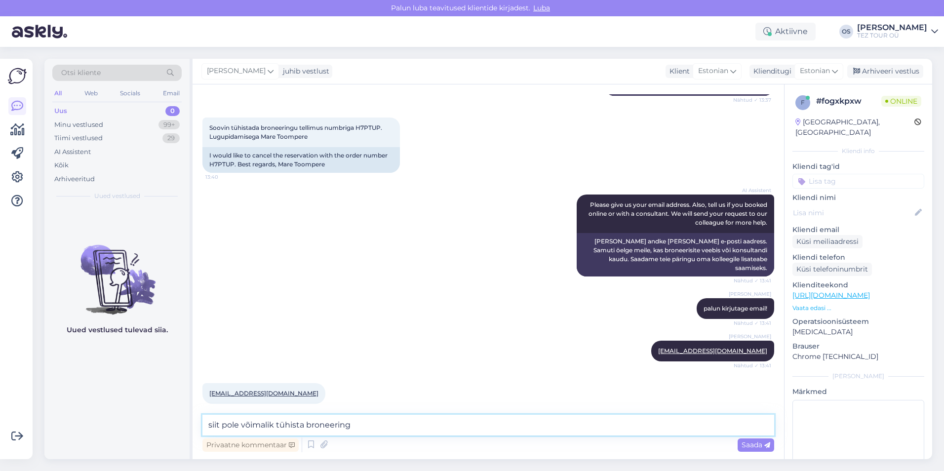
type textarea "siit pole võimalik tühista broneering"
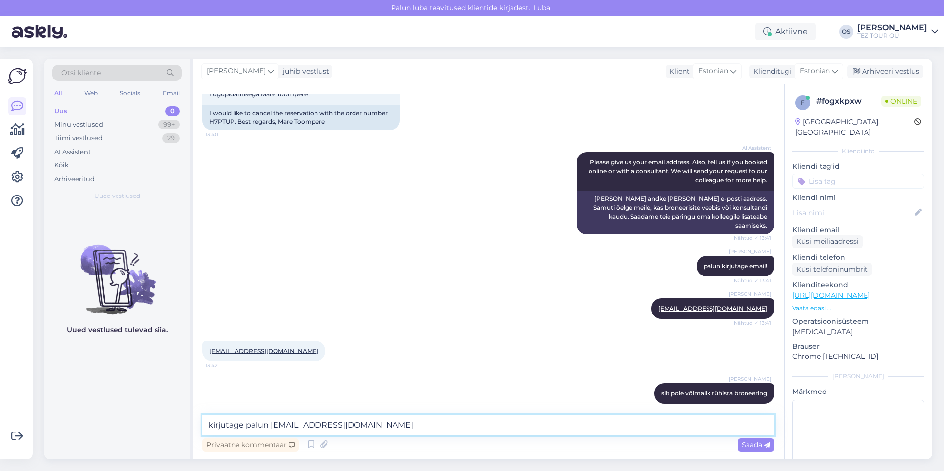
type textarea "kirjutage palun [EMAIL_ADDRESS][DOMAIN_NAME]"
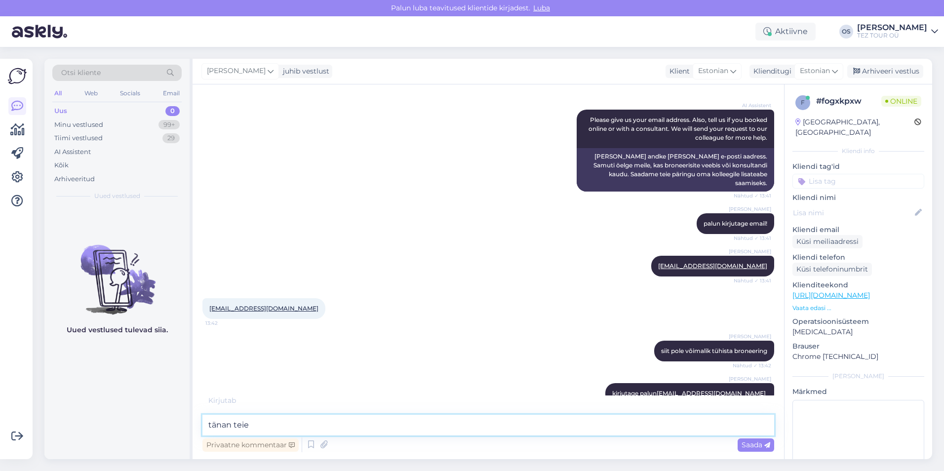
type textarea "tänan teied"
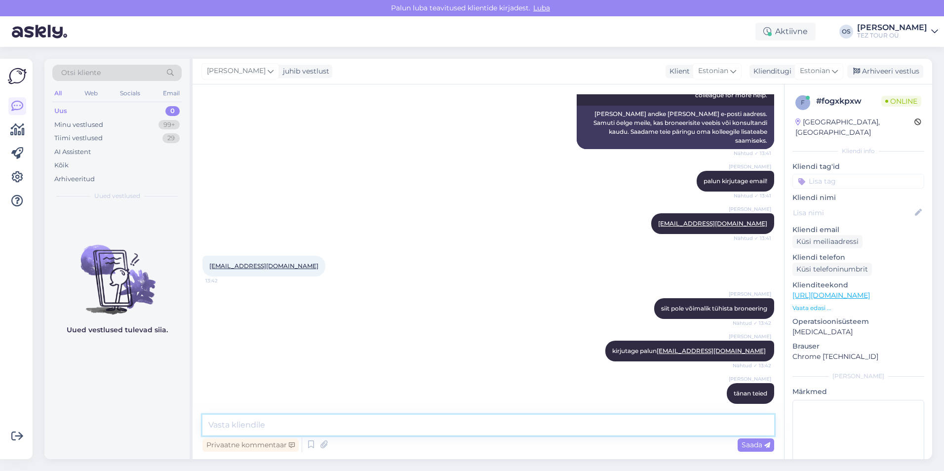
scroll to position [317, 0]
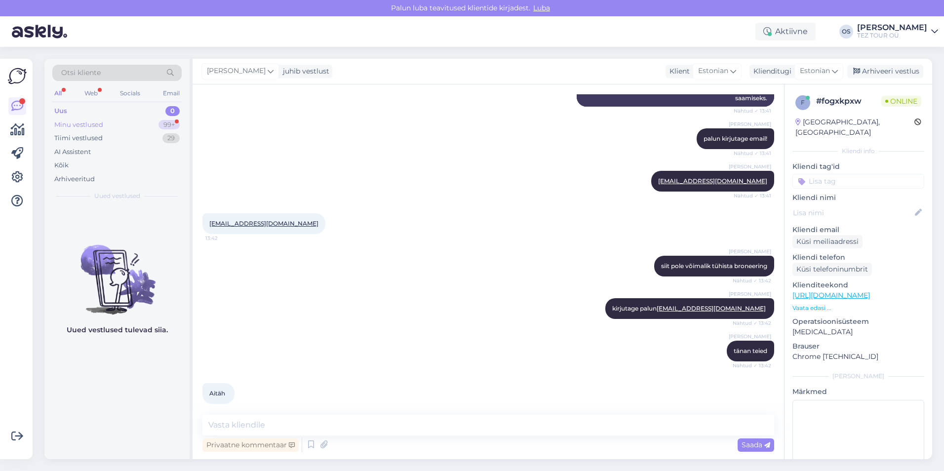
click at [87, 127] on div "Minu vestlused" at bounding box center [78, 125] width 49 height 10
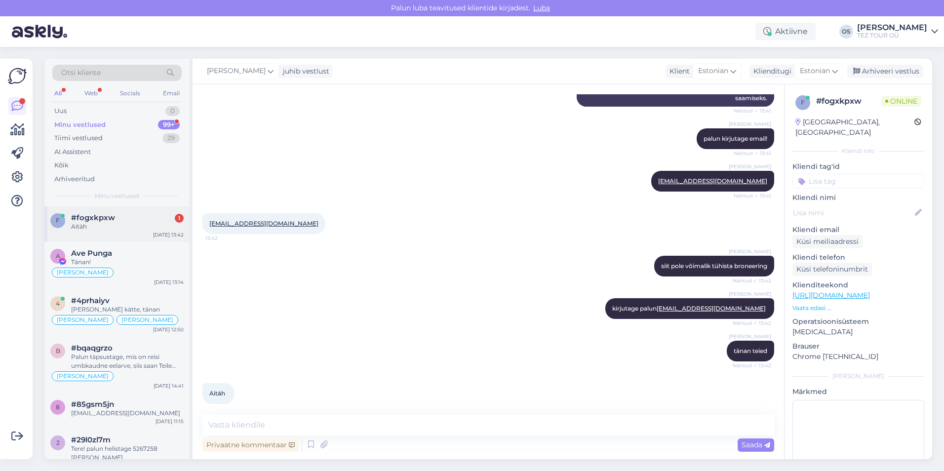
click at [87, 212] on div "f #fogxkpxw 1 Aitäh [DATE] 13:42" at bounding box center [116, 224] width 145 height 36
click at [92, 113] on div "Uus 0" at bounding box center [116, 111] width 129 height 14
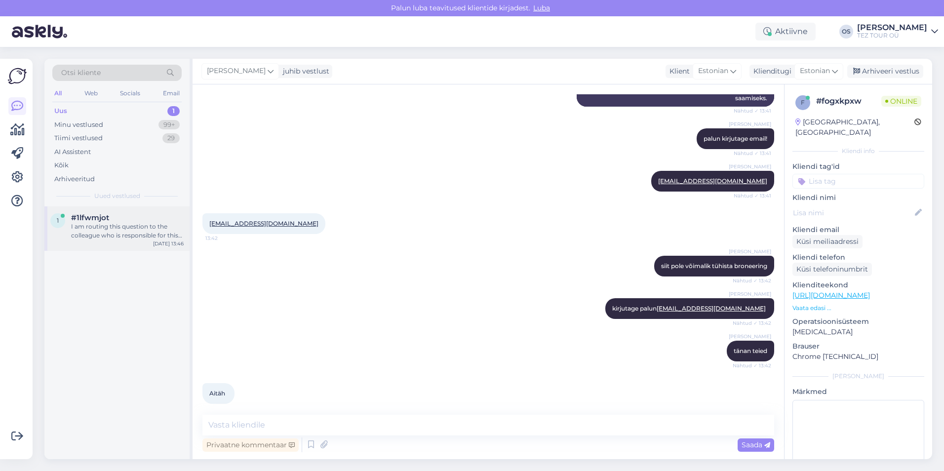
click at [130, 224] on div "I am routing this question to the colleague who is responsible for this topic. …" at bounding box center [127, 231] width 113 height 18
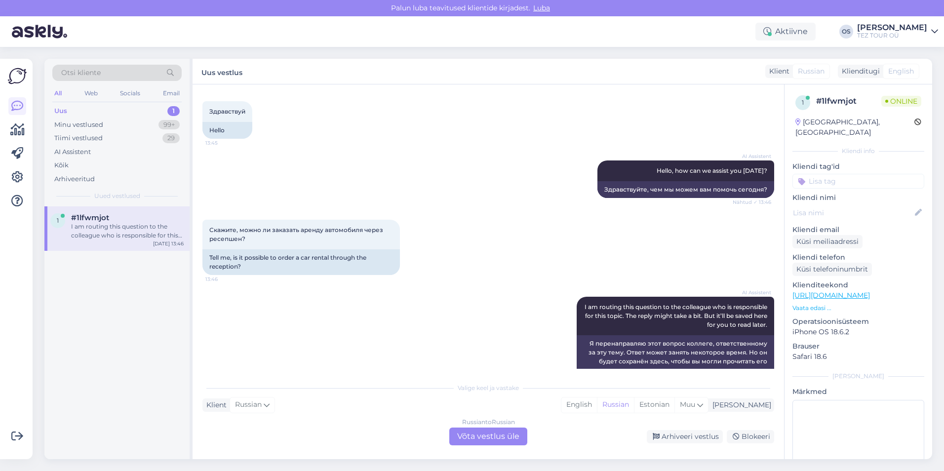
scroll to position [66, 0]
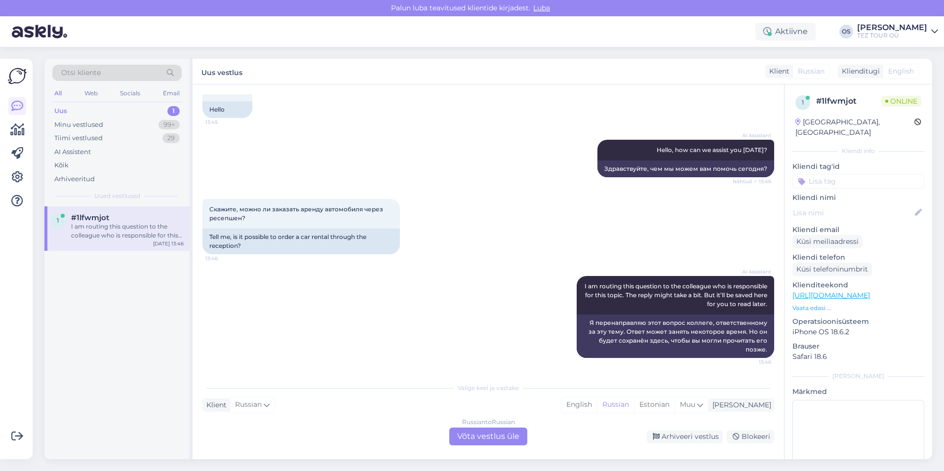
click at [511, 433] on div "Russian to Russian Võta vestlus üle" at bounding box center [488, 437] width 78 height 18
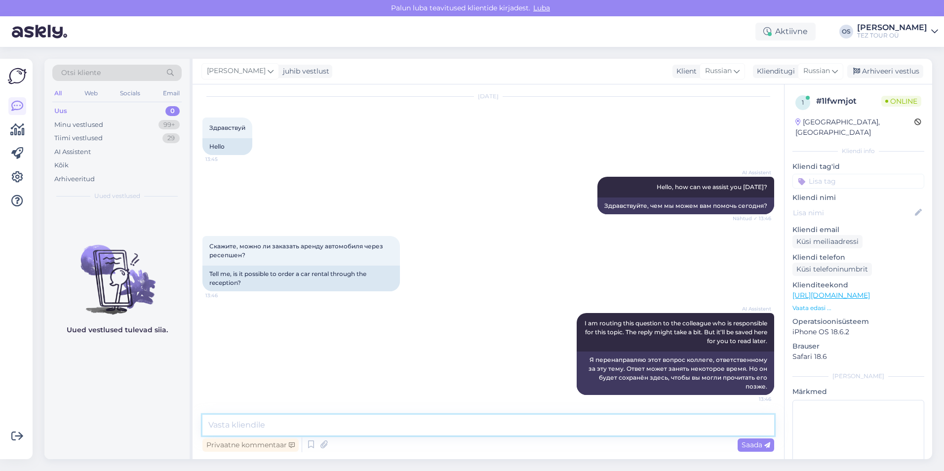
click at [266, 422] on textarea at bounding box center [488, 425] width 572 height 21
click at [265, 422] on textarea at bounding box center [488, 425] width 572 height 21
type textarea "добрый день"
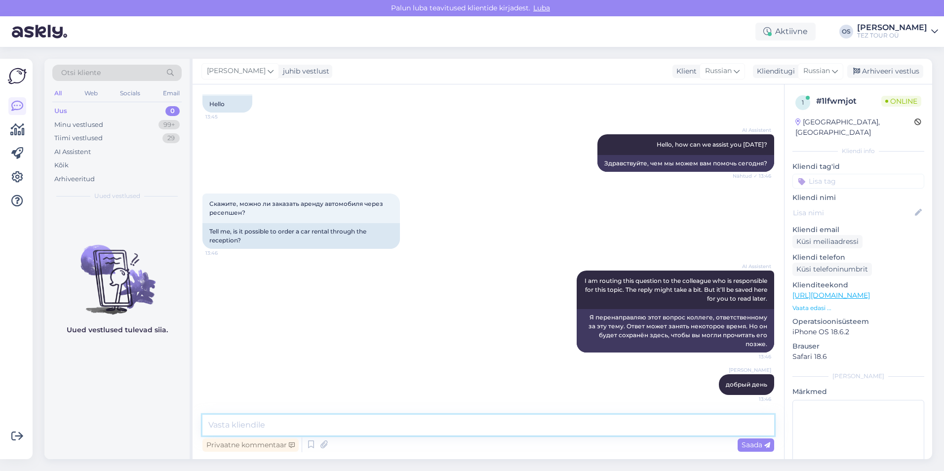
type textarea "в"
click at [260, 432] on textarea at bounding box center [488, 425] width 572 height 21
type textarea "думаю возморжно"
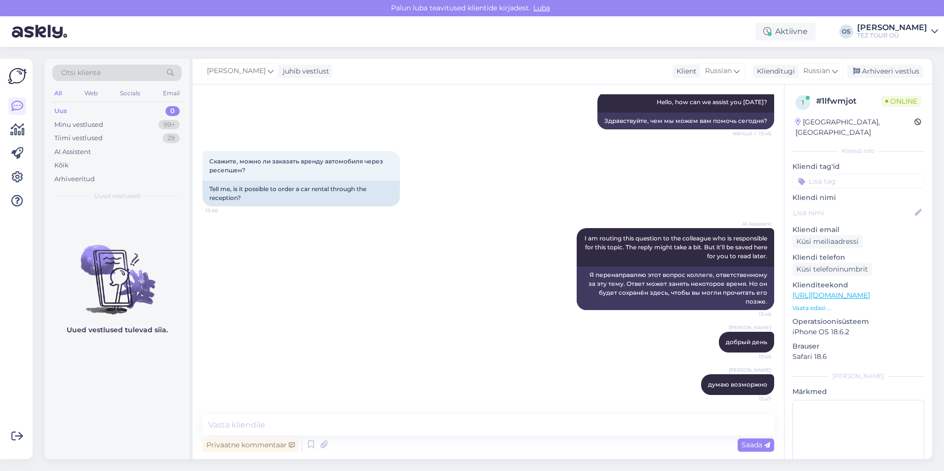
click at [93, 108] on div "Uus 0" at bounding box center [116, 111] width 129 height 14
